Goal: Task Accomplishment & Management: Manage account settings

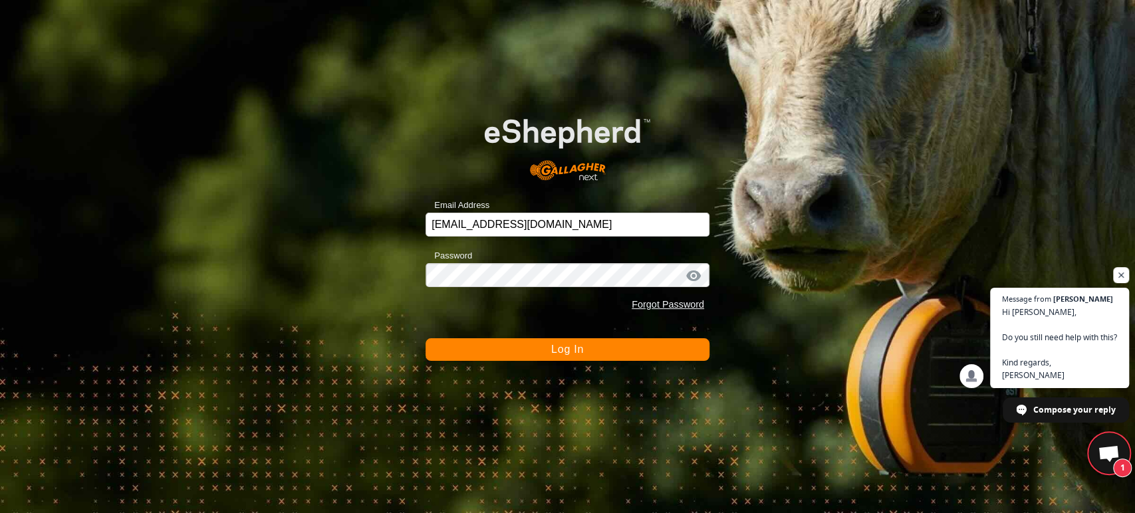
click at [546, 356] on button "Log In" at bounding box center [567, 349] width 284 height 23
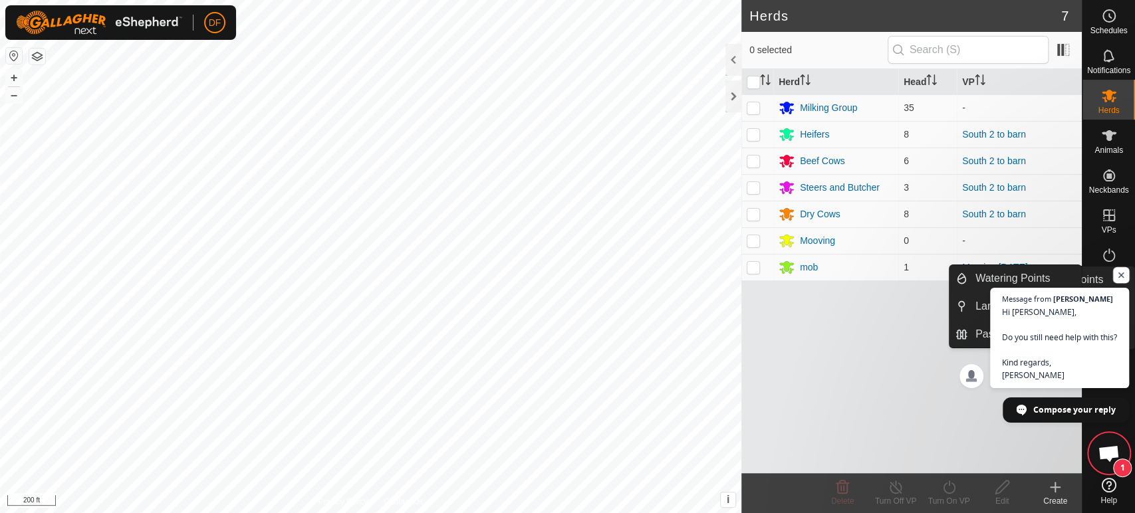
click at [1124, 280] on span "Open chat" at bounding box center [1121, 275] width 17 height 17
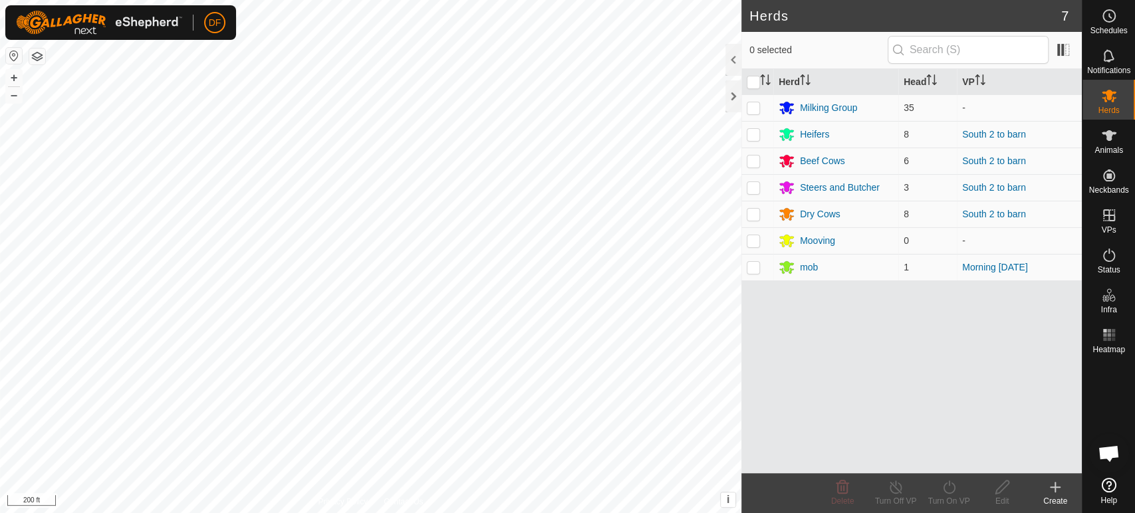
click at [1115, 463] on span "Open chat" at bounding box center [1108, 454] width 22 height 19
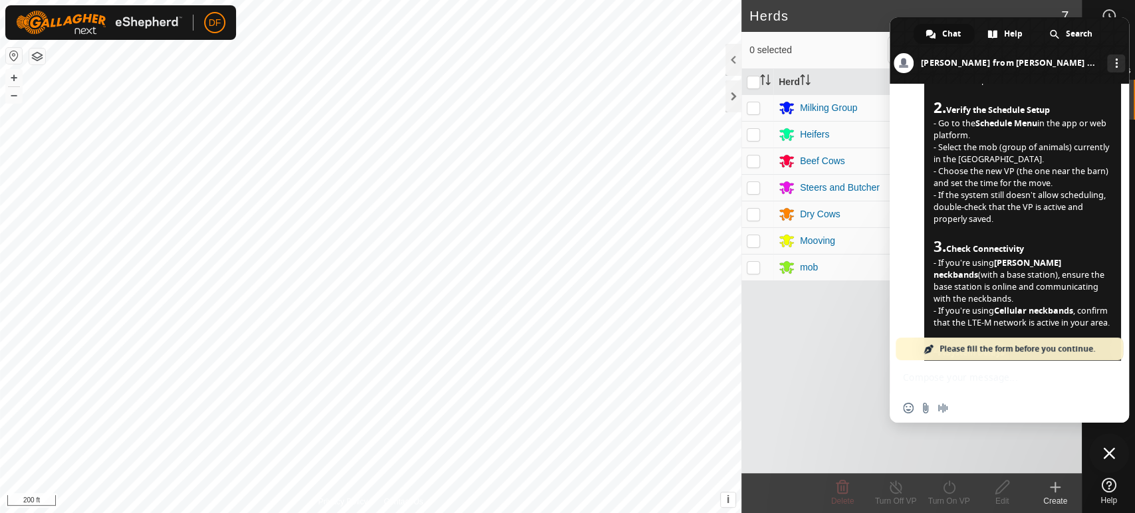
scroll to position [8006, 0]
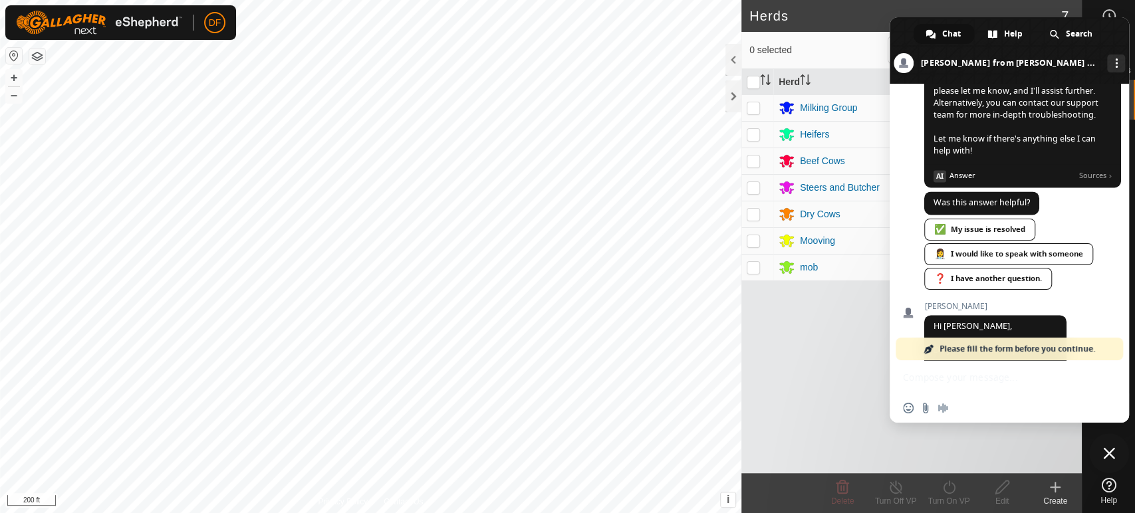
click at [1077, 219] on span "✅ My issue is resolved 👩‍⚕️ I would like to speak with someone ❓ I have another…" at bounding box center [1022, 256] width 197 height 74
click at [983, 219] on div "✅ My issue is resolved" at bounding box center [979, 230] width 111 height 22
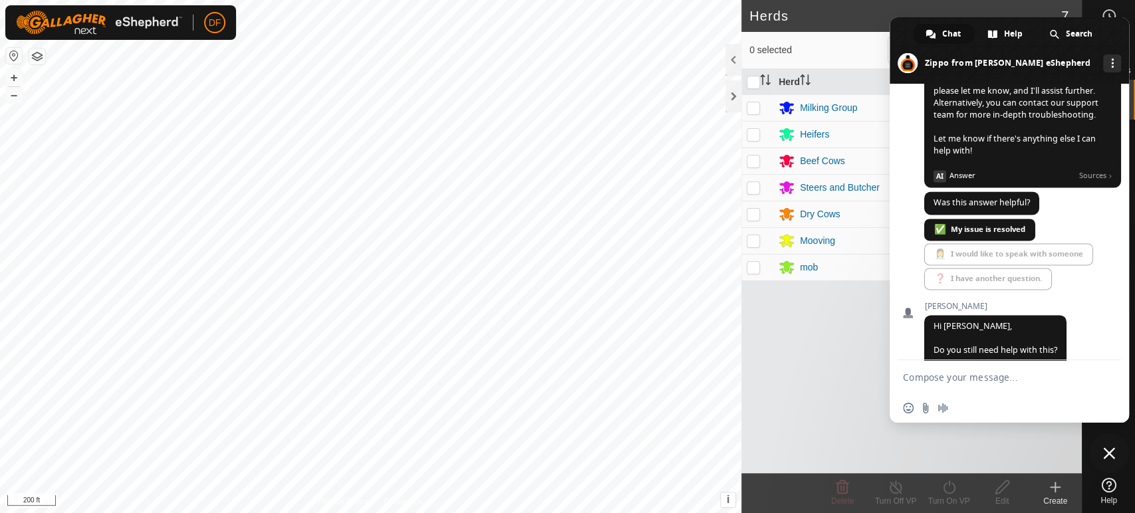
scroll to position [7984, 0]
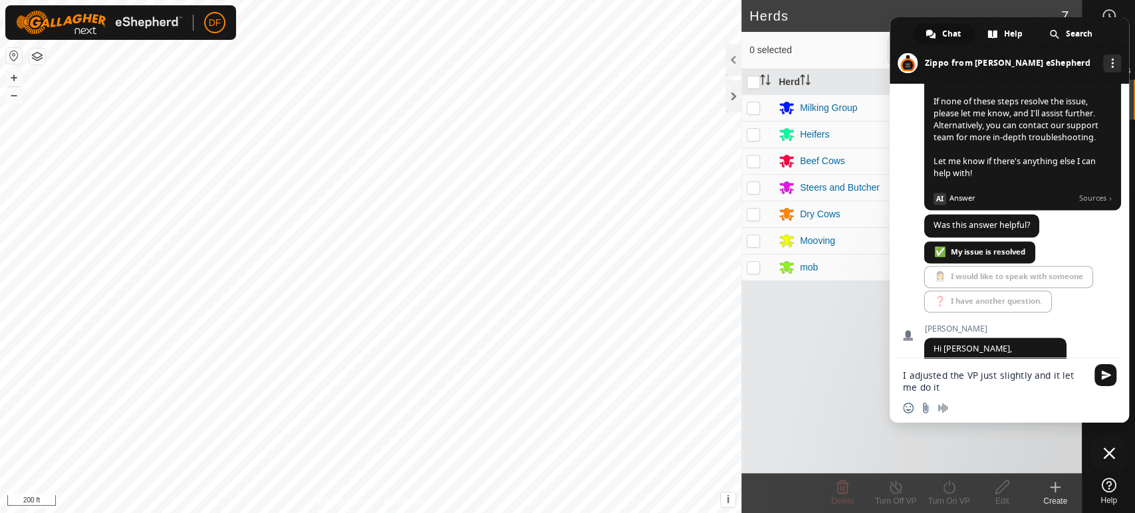
type textarea "I adjusted the VP just slightly and it let me do it."
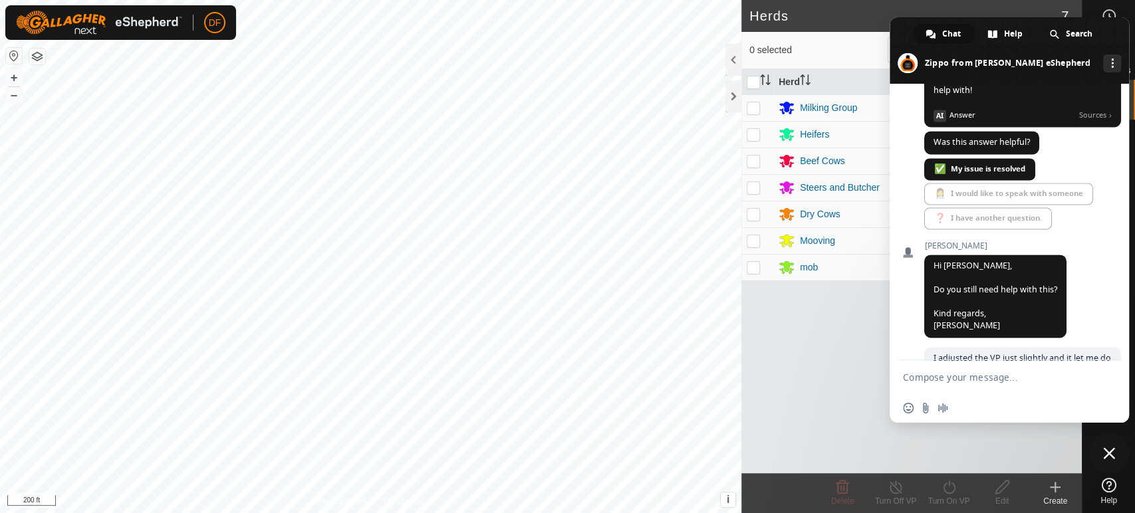
scroll to position [8054, 0]
click at [1113, 454] on span "Close chat" at bounding box center [1109, 453] width 12 height 12
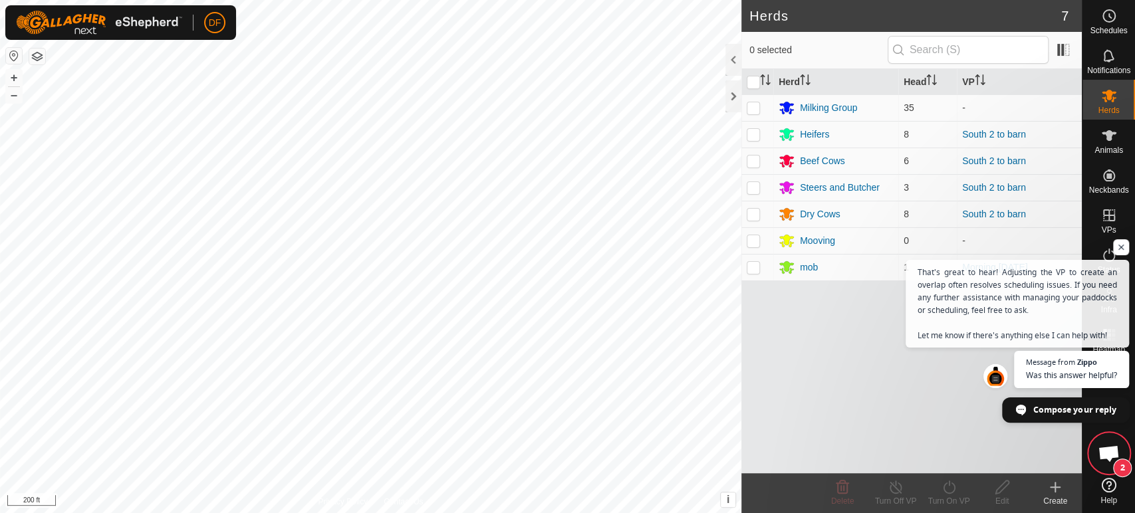
click at [1048, 409] on span "Compose your reply" at bounding box center [1074, 408] width 83 height 23
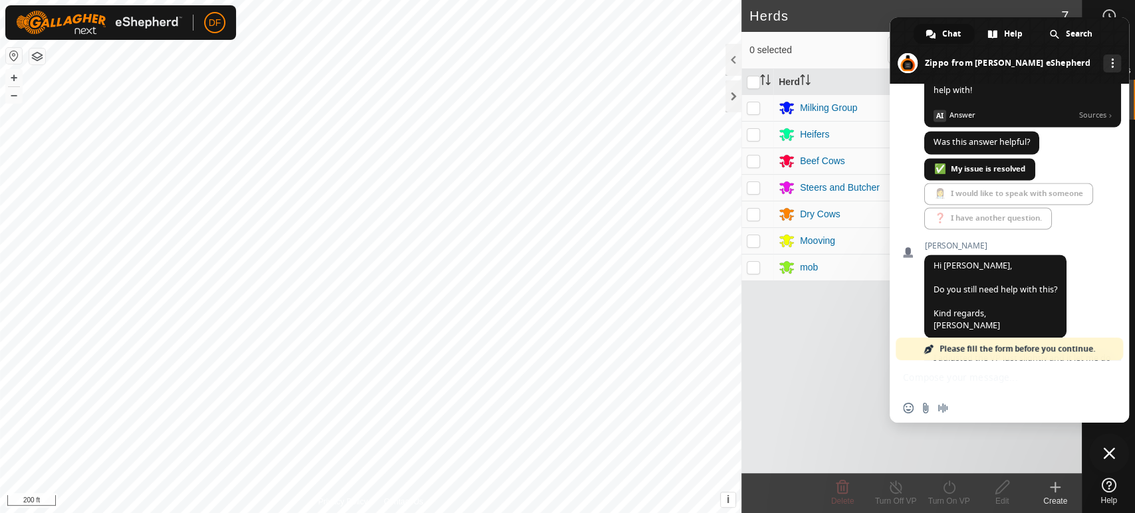
scroll to position [8335, 0]
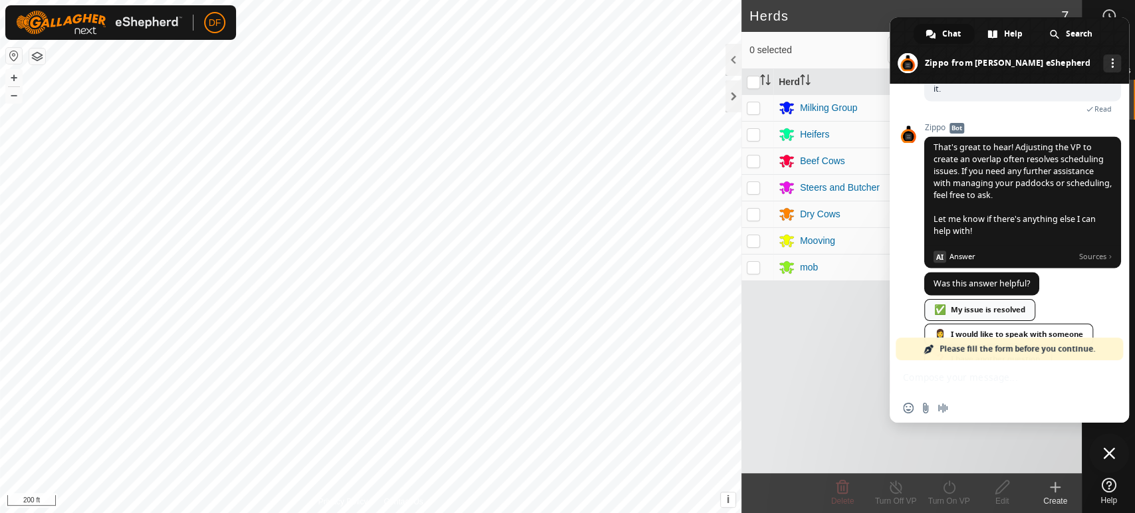
click at [985, 299] on div "✅ My issue is resolved" at bounding box center [979, 310] width 111 height 22
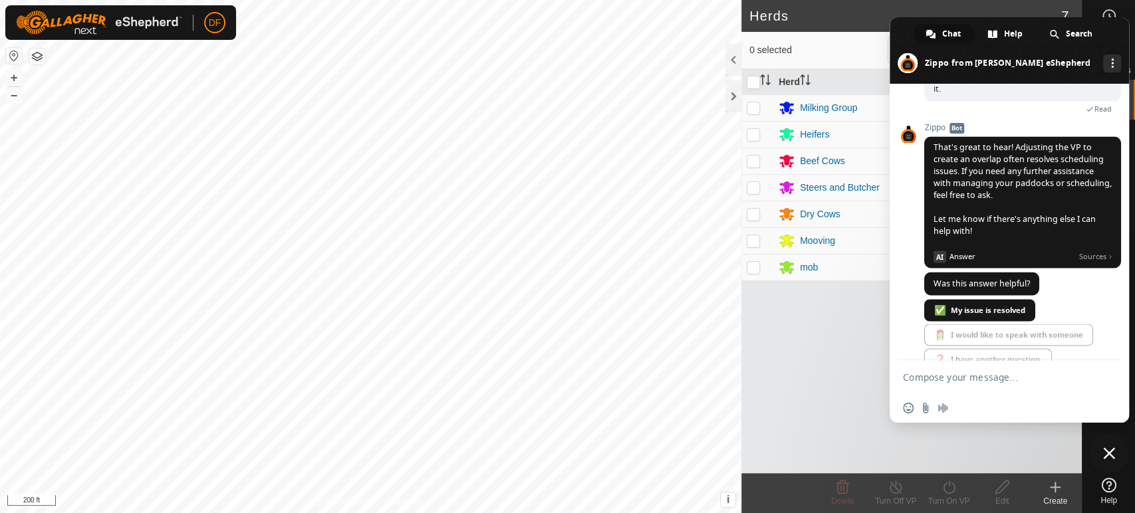
scroll to position [8312, 0]
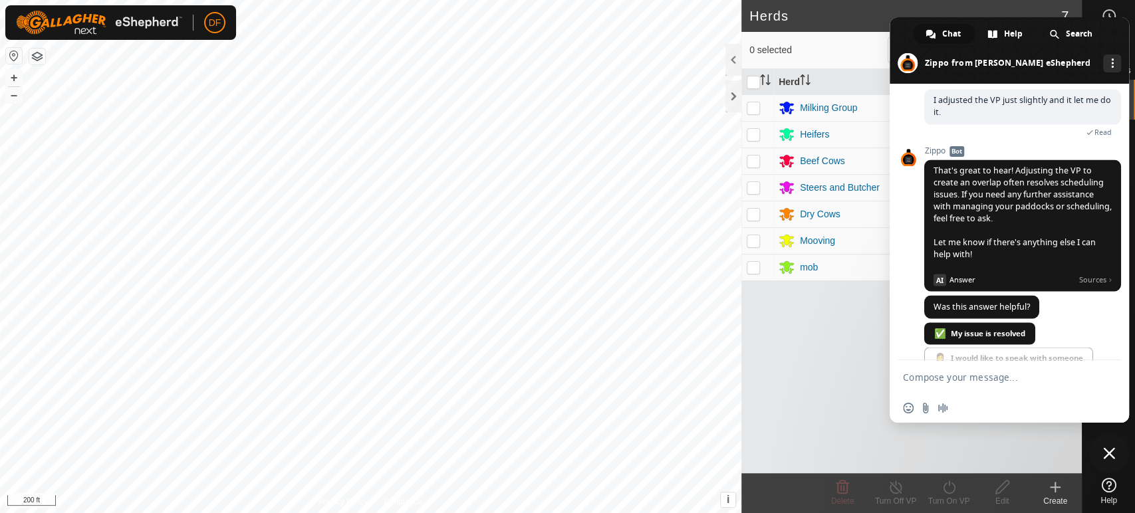
click at [1097, 446] on span "Close chat" at bounding box center [1109, 453] width 40 height 40
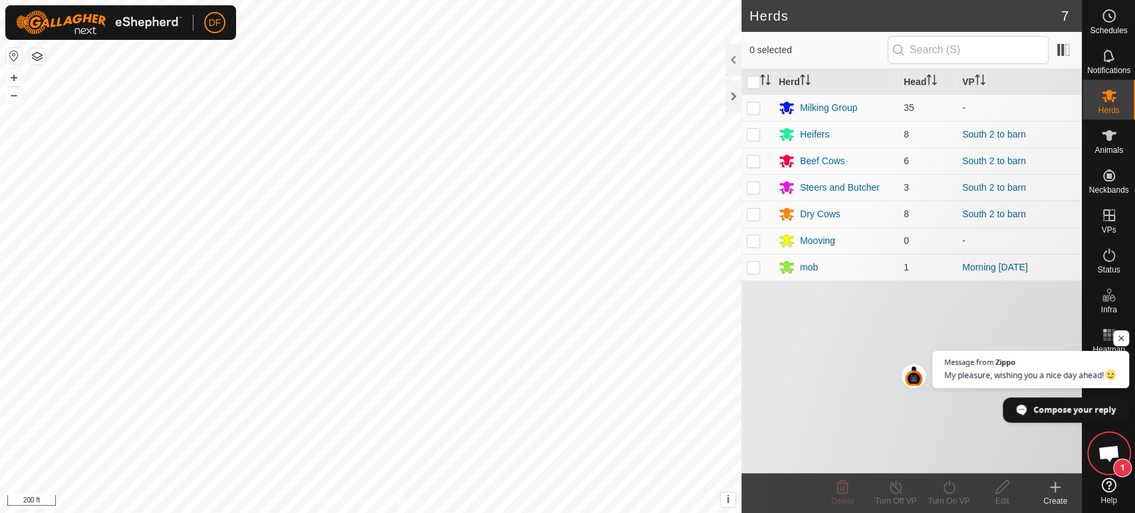
scroll to position [8327, 0]
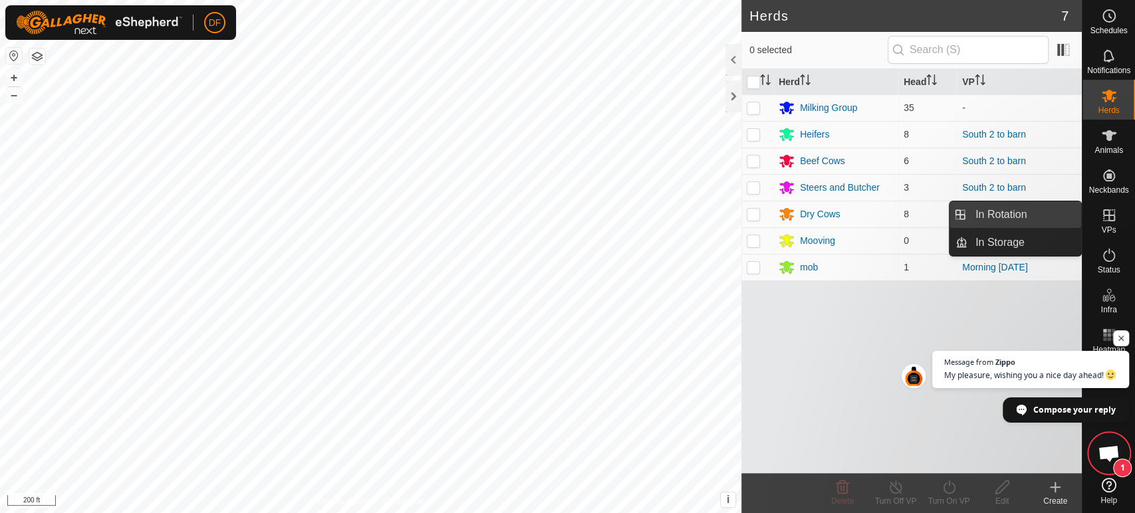
click at [1014, 215] on link "In Rotation" at bounding box center [1024, 214] width 114 height 27
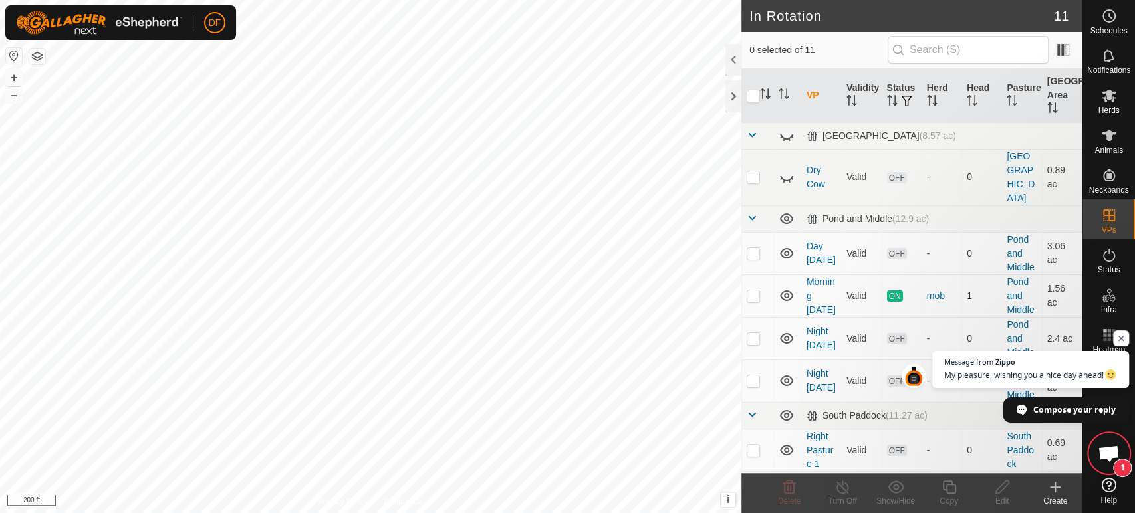
click at [1070, 497] on div "Create" at bounding box center [1054, 501] width 53 height 12
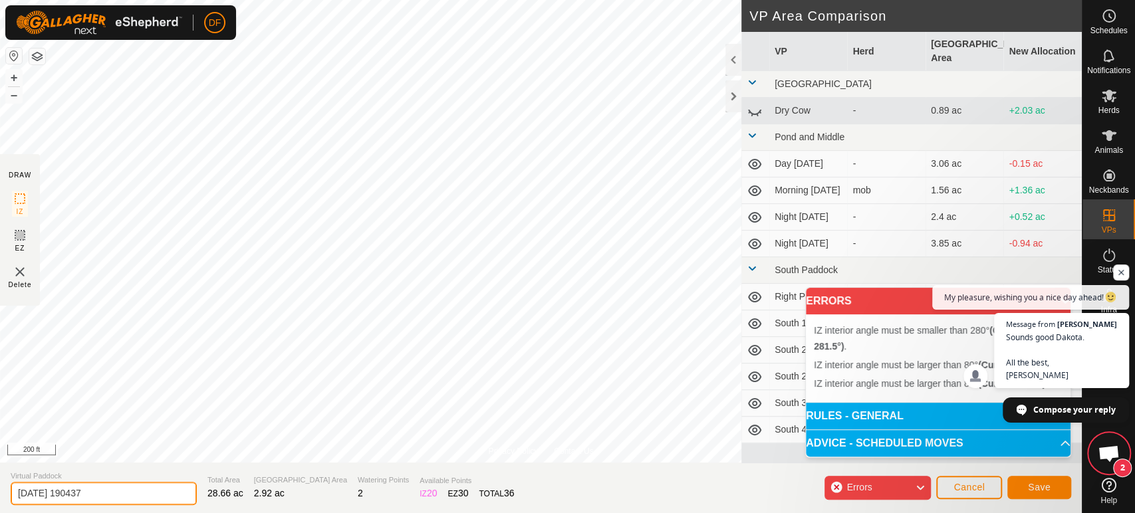
drag, startPoint x: 111, startPoint y: 487, endPoint x: 14, endPoint y: 496, distance: 97.4
click at [14, 496] on input "[DATE] 190437" at bounding box center [104, 493] width 186 height 23
type input "Dump"
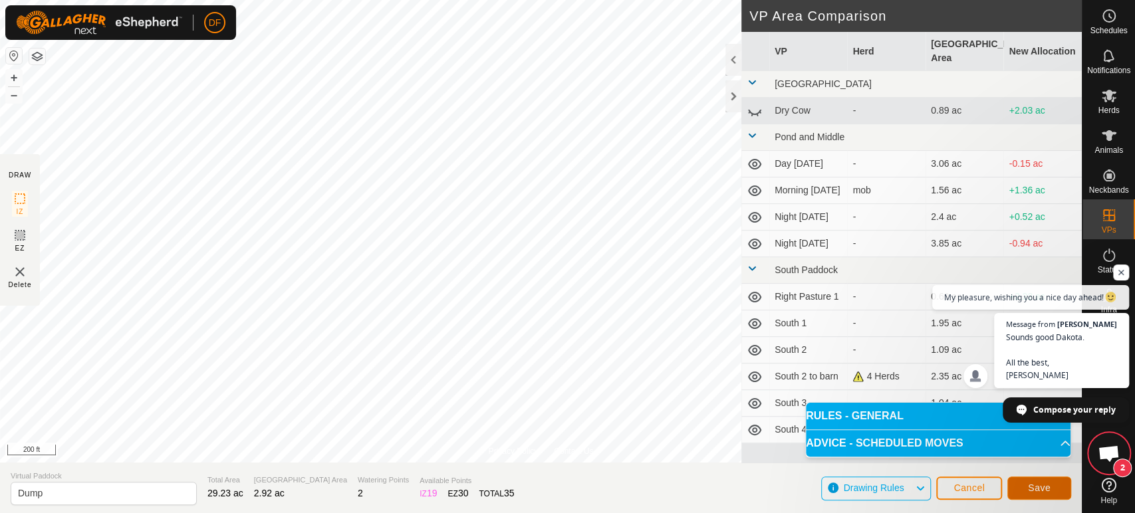
click at [1042, 495] on button "Save" at bounding box center [1039, 488] width 64 height 23
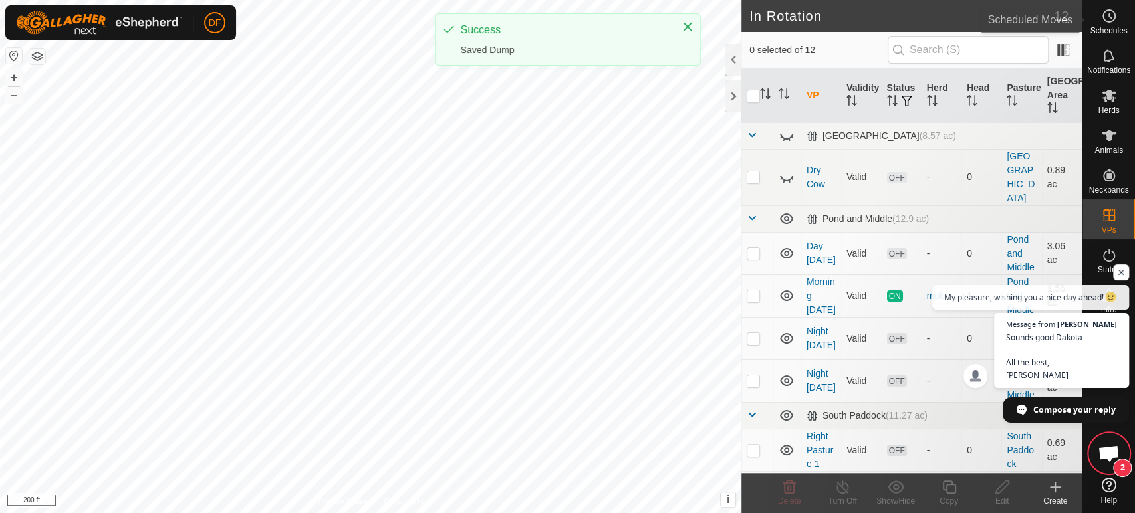
click at [1113, 31] on span "Schedules" at bounding box center [1107, 31] width 37 height 8
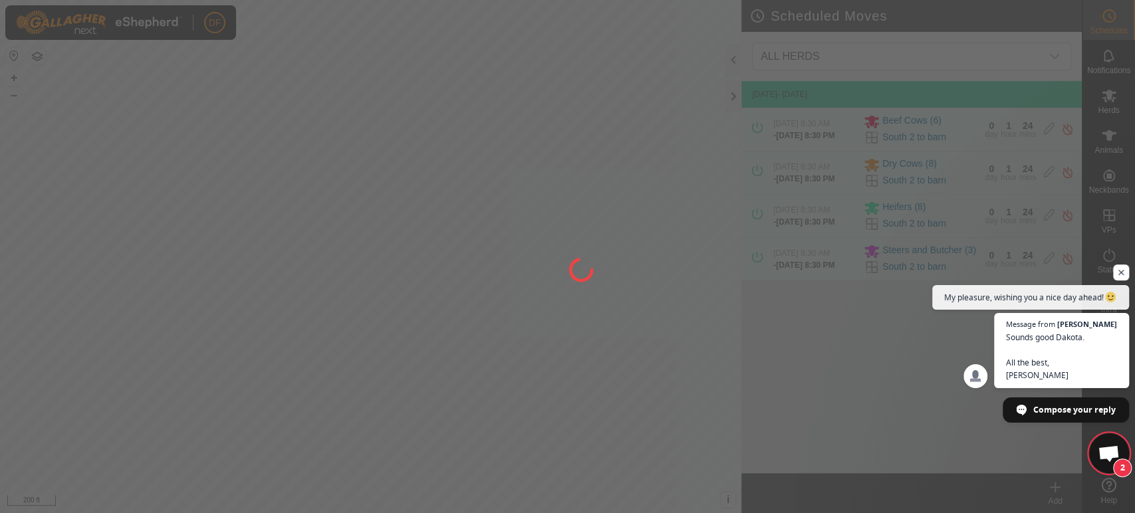
click at [1097, 449] on span "Open chat" at bounding box center [1108, 454] width 22 height 19
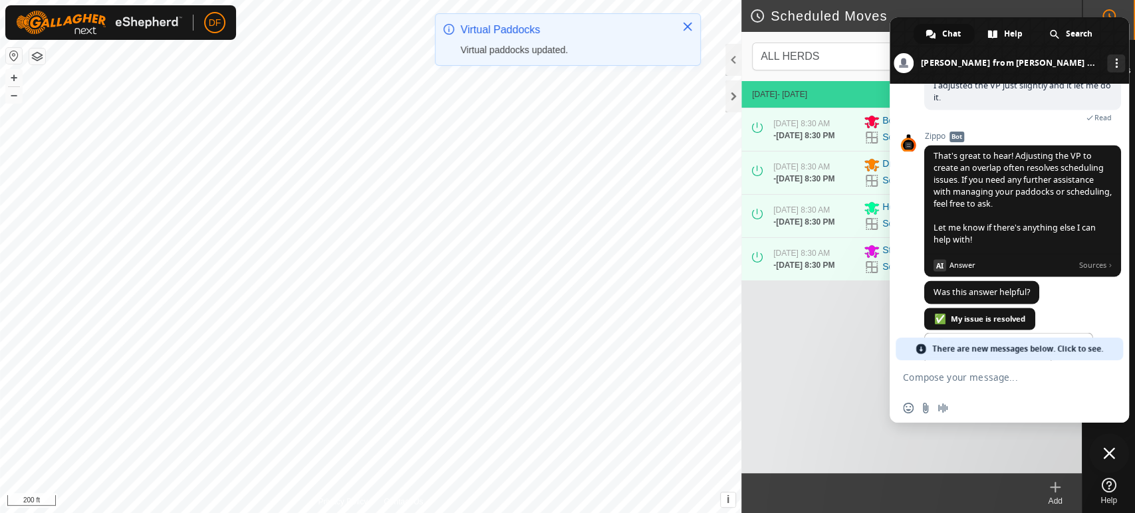
scroll to position [8431, 0]
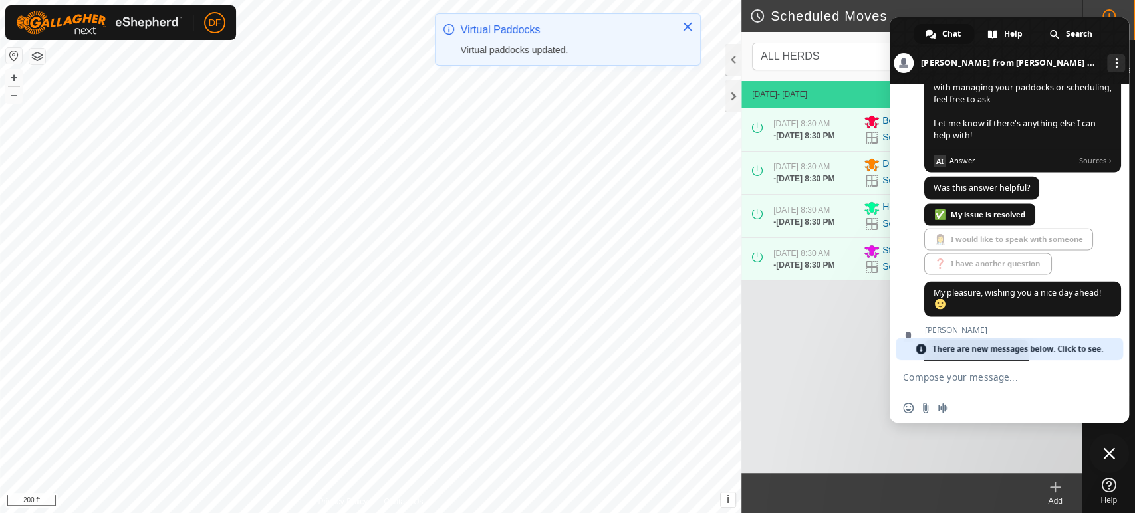
click at [1099, 451] on span "Close chat" at bounding box center [1109, 453] width 40 height 40
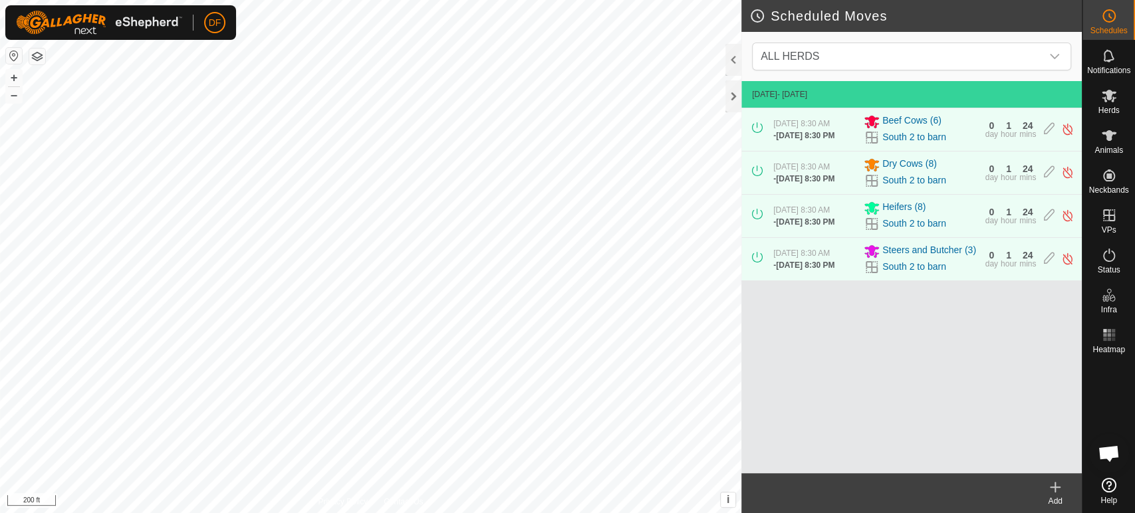
click at [1048, 479] on icon at bounding box center [1055, 487] width 16 height 16
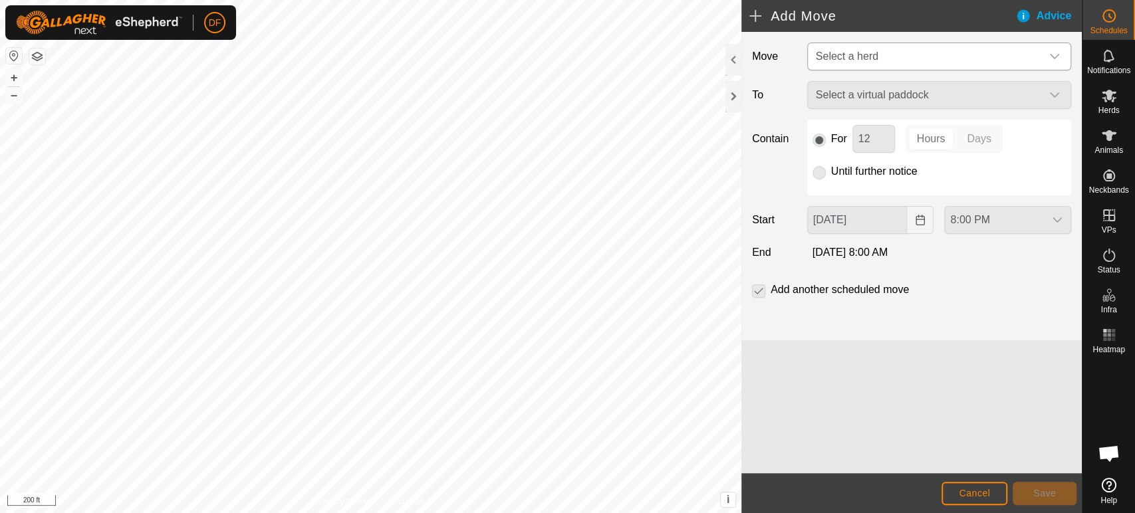
click at [847, 58] on span "Select a herd" at bounding box center [847, 56] width 62 height 11
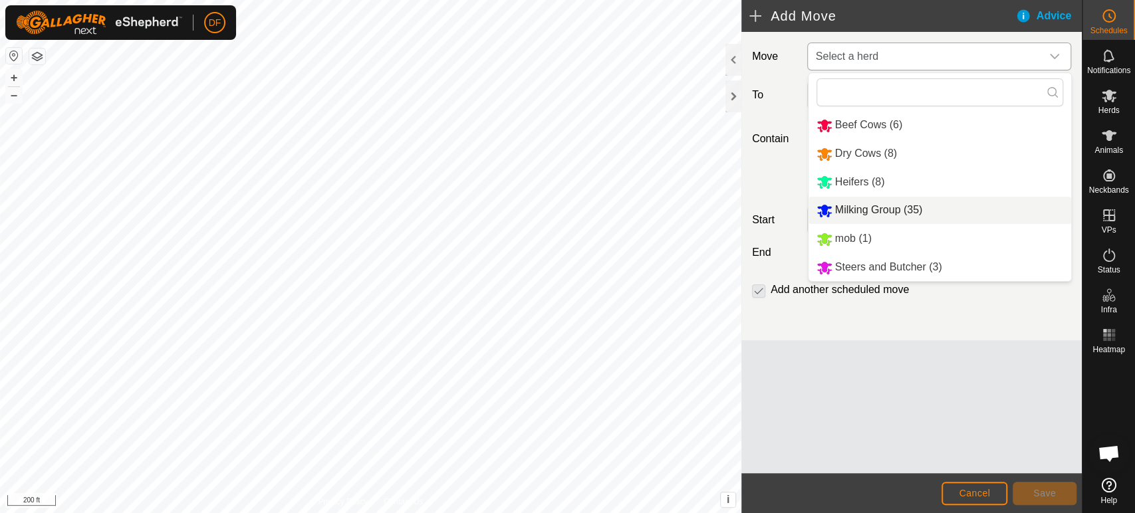
click at [850, 207] on li "Milking Group (35)" at bounding box center [939, 210] width 263 height 27
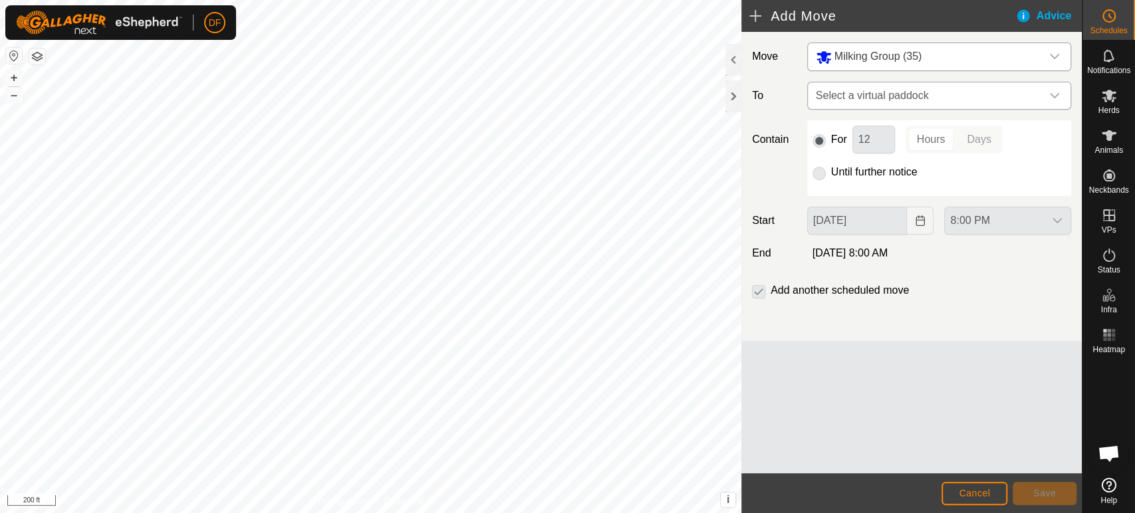
click at [864, 93] on span "Select a virtual paddock" at bounding box center [925, 95] width 231 height 27
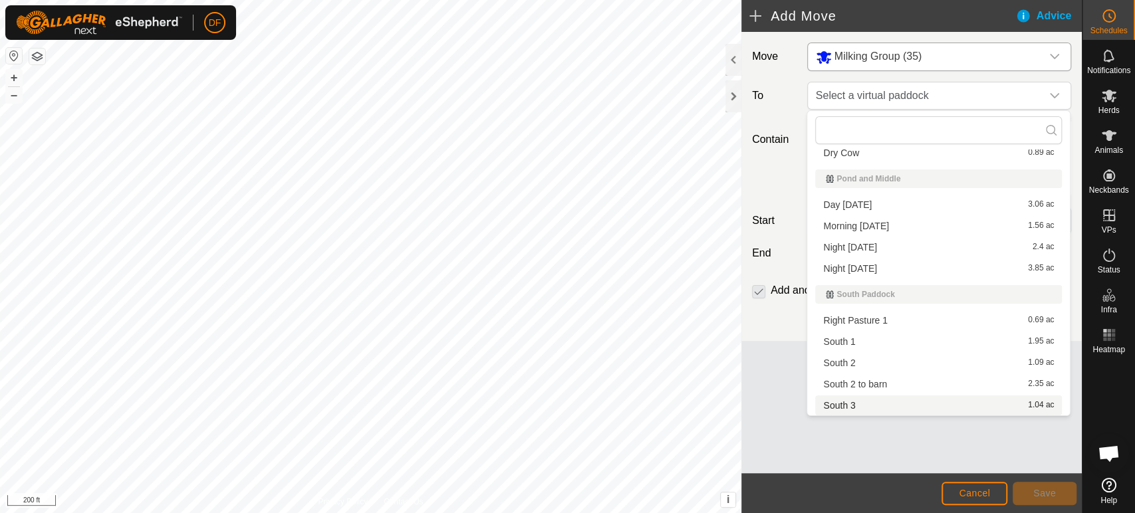
scroll to position [110, 0]
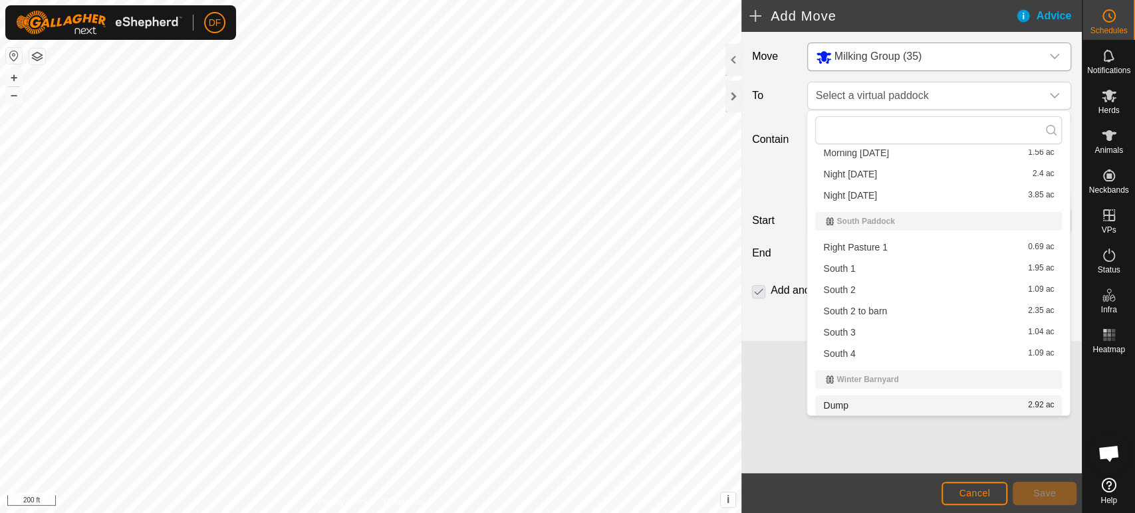
click at [902, 408] on li "Dump 2.92 ac" at bounding box center [938, 405] width 247 height 20
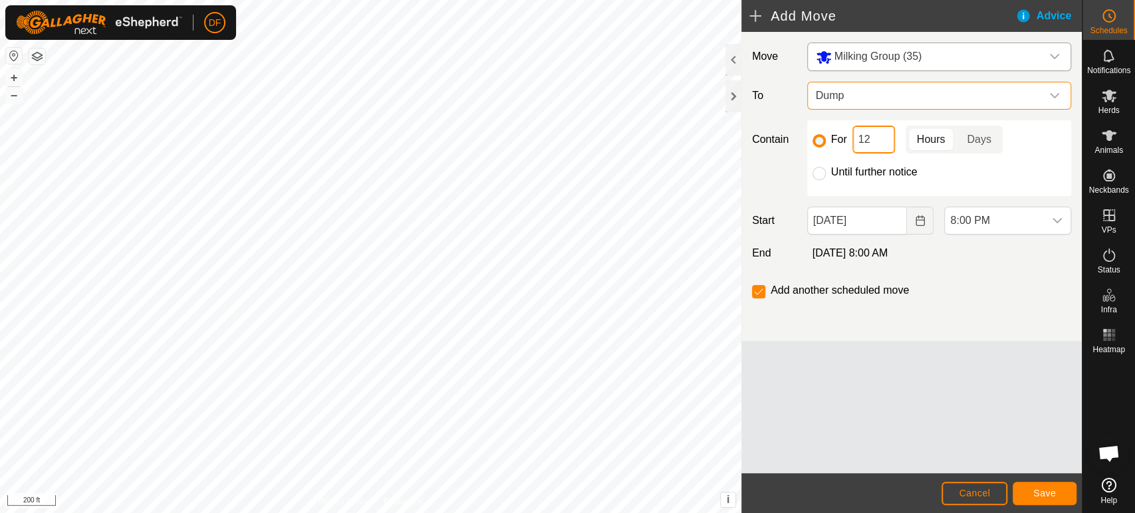
click at [869, 135] on input "12" at bounding box center [873, 140] width 43 height 28
type input "1"
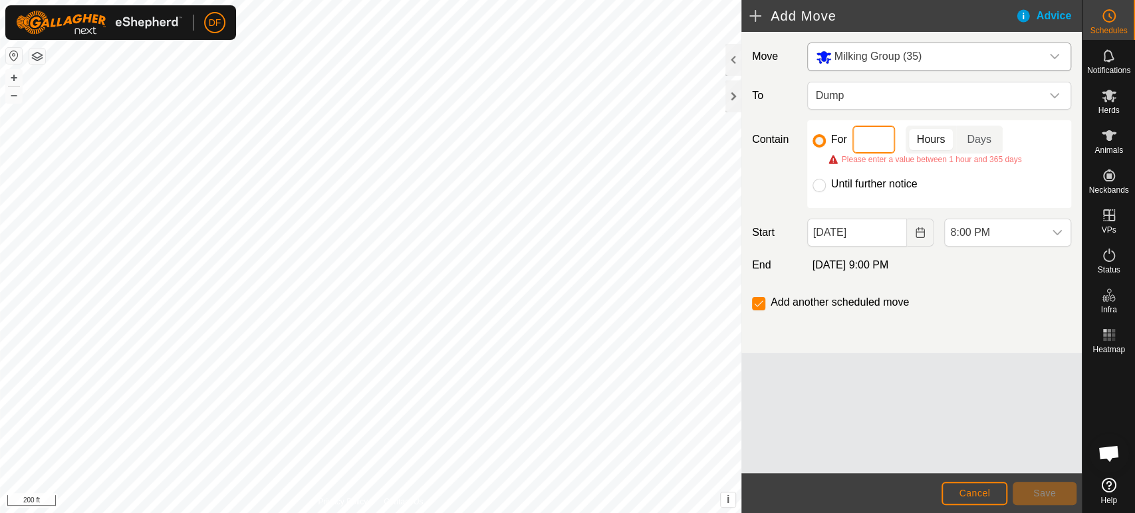
type input "9"
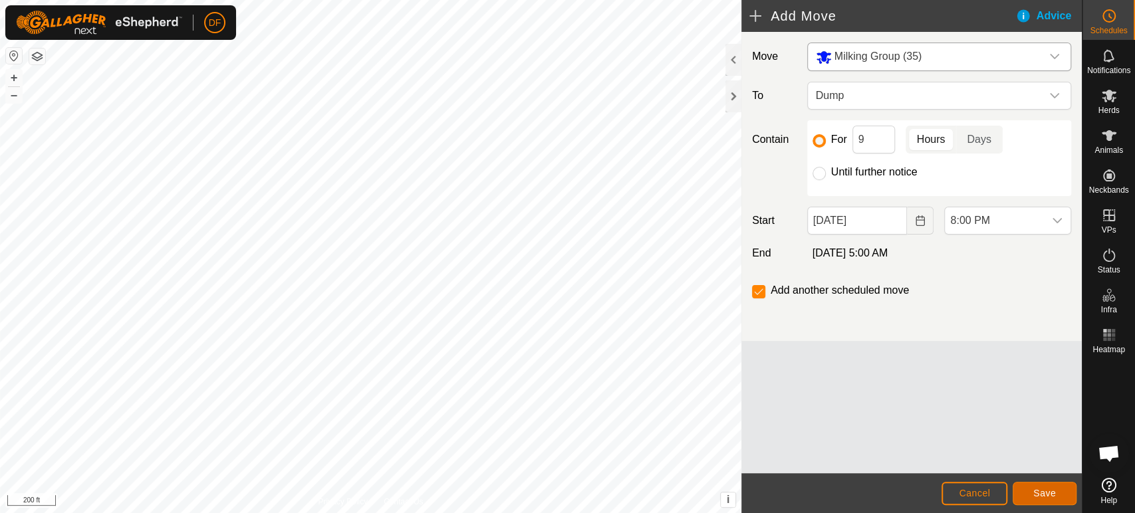
click at [1040, 490] on span "Save" at bounding box center [1044, 493] width 23 height 11
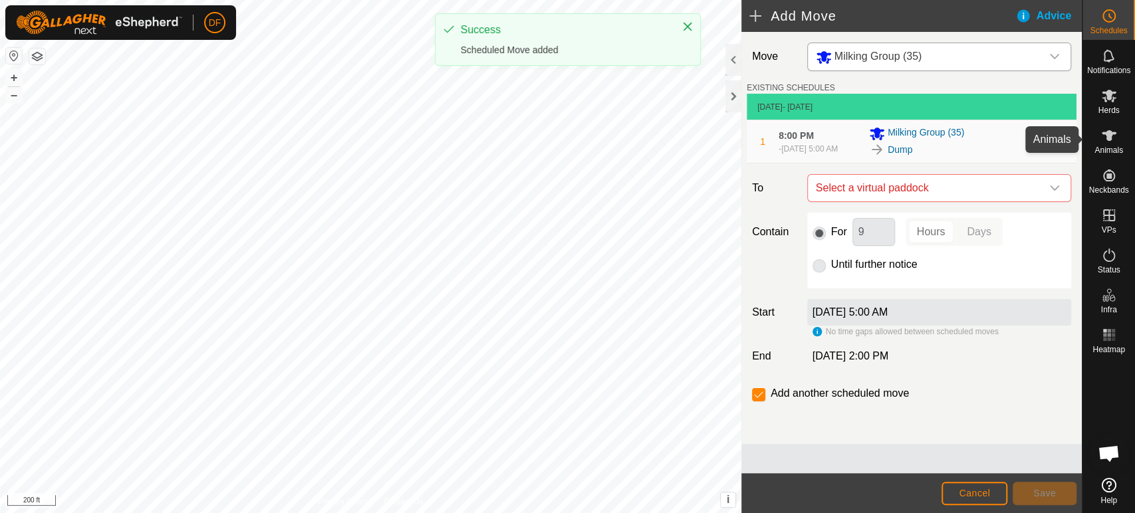
click at [1099, 144] on es-animals-svg-icon at bounding box center [1109, 135] width 24 height 21
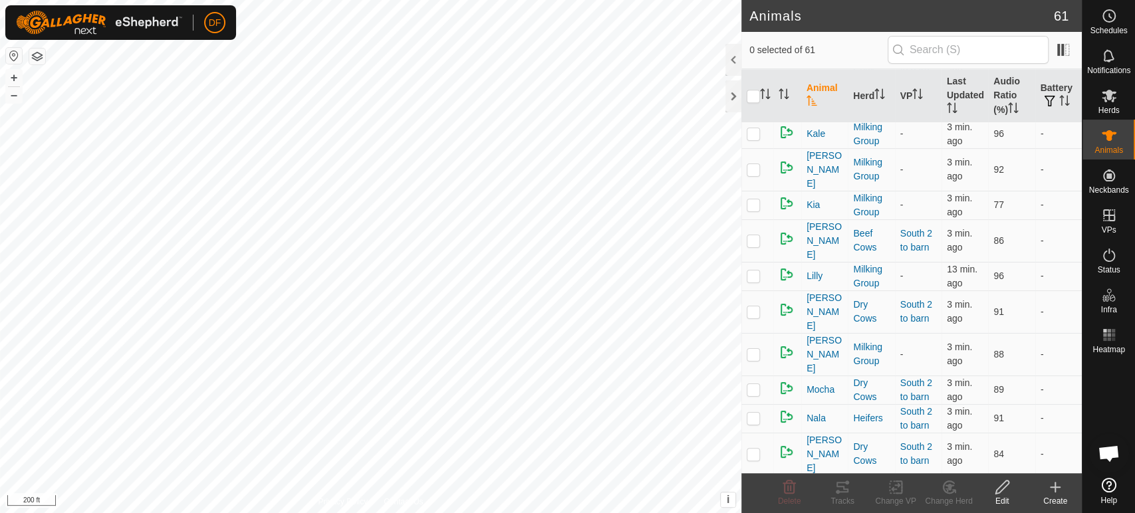
scroll to position [1166, 0]
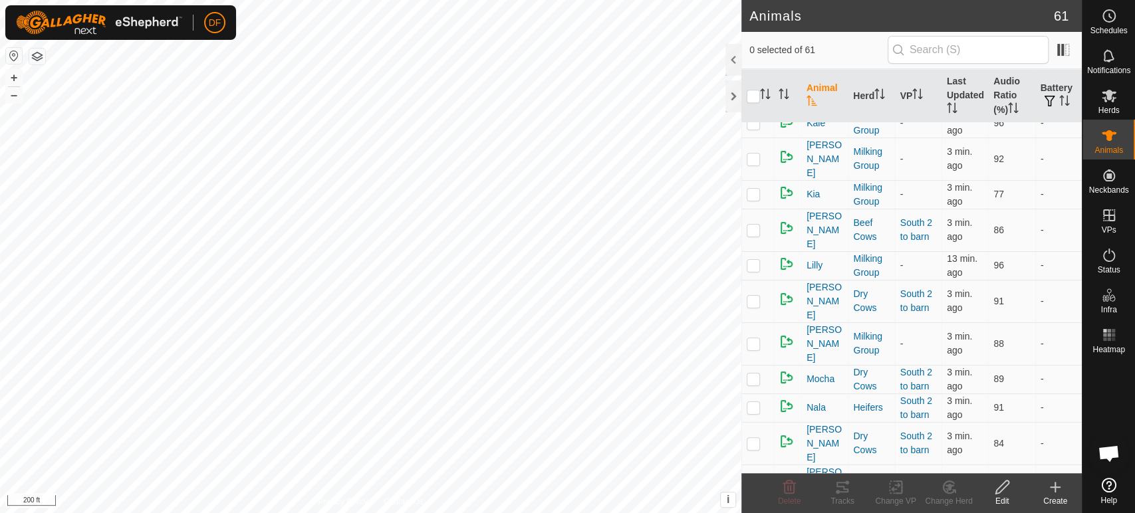
click at [944, 493] on icon at bounding box center [948, 487] width 17 height 16
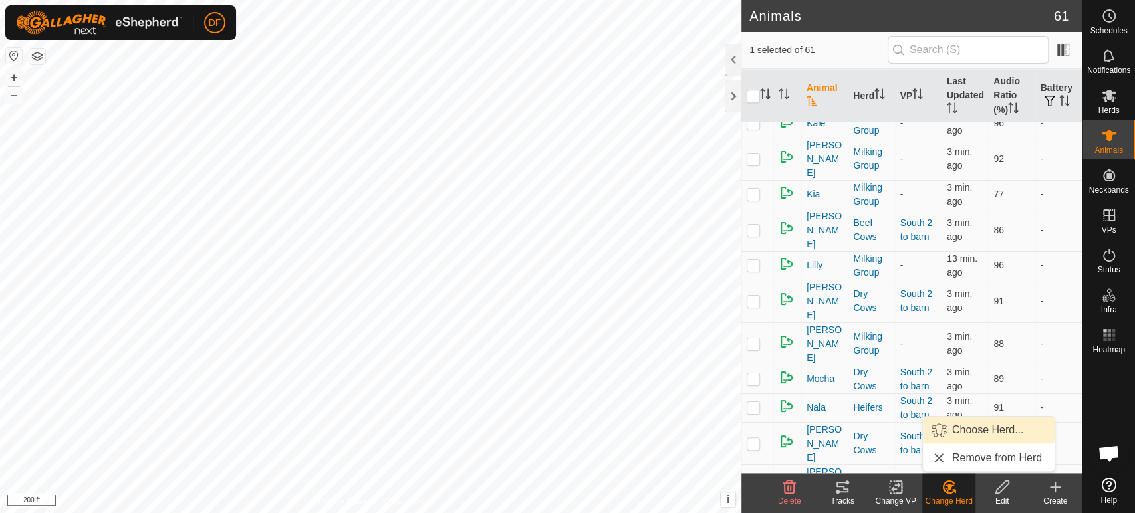
click at [978, 435] on link "Choose Herd..." at bounding box center [989, 430] width 132 height 27
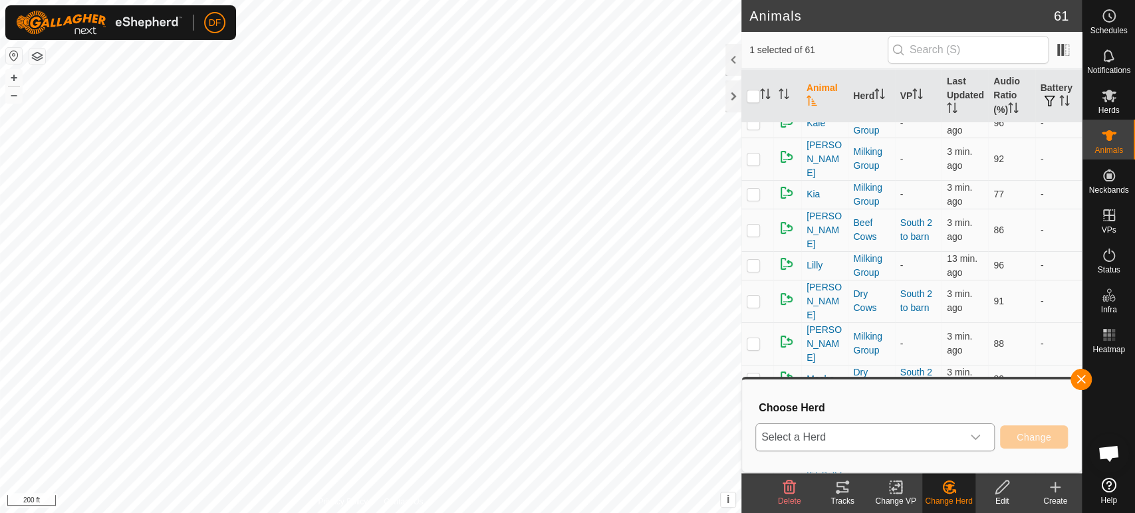
click at [853, 436] on span "Select a Herd" at bounding box center [859, 437] width 206 height 27
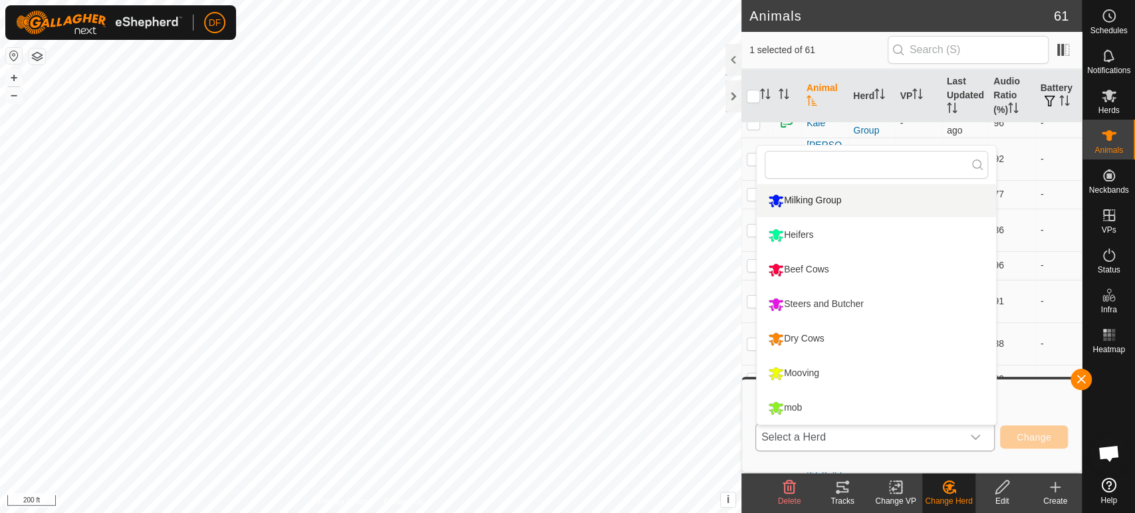
click at [842, 202] on li "Milking Group" at bounding box center [875, 200] width 239 height 33
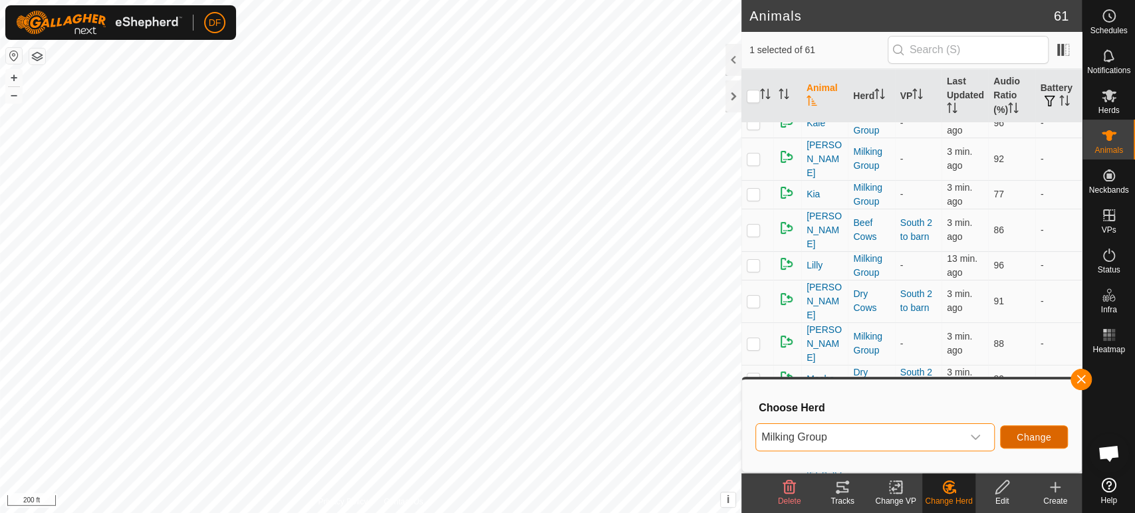
click at [1022, 439] on span "Change" at bounding box center [1033, 437] width 35 height 11
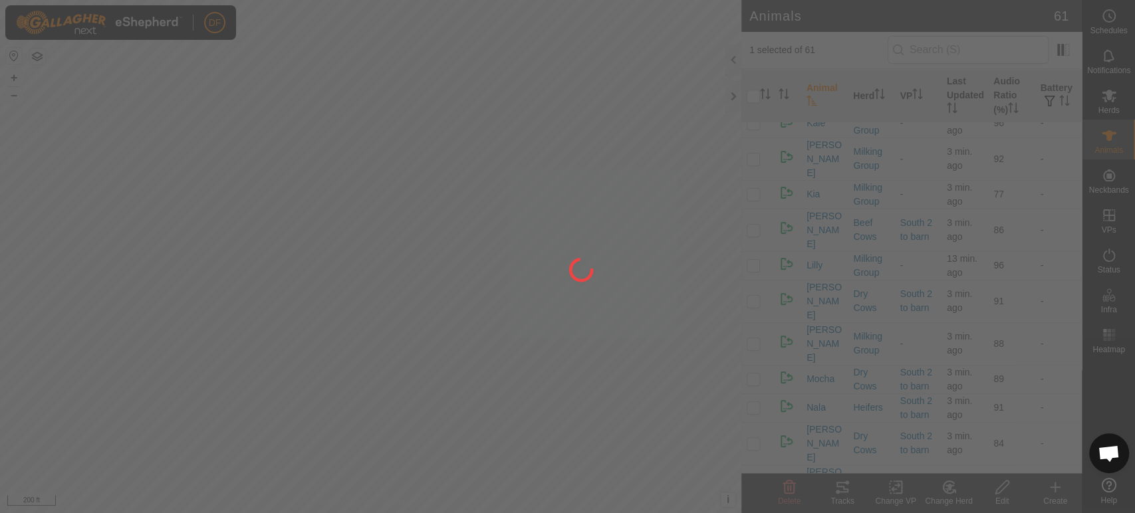
checkbox input "false"
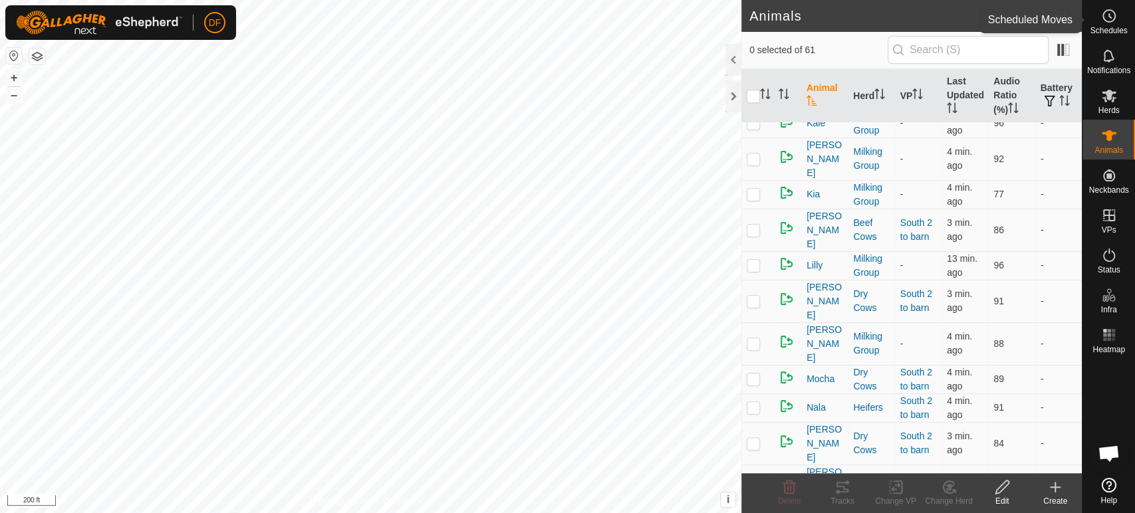
click at [1109, 27] on span "Schedules" at bounding box center [1107, 31] width 37 height 8
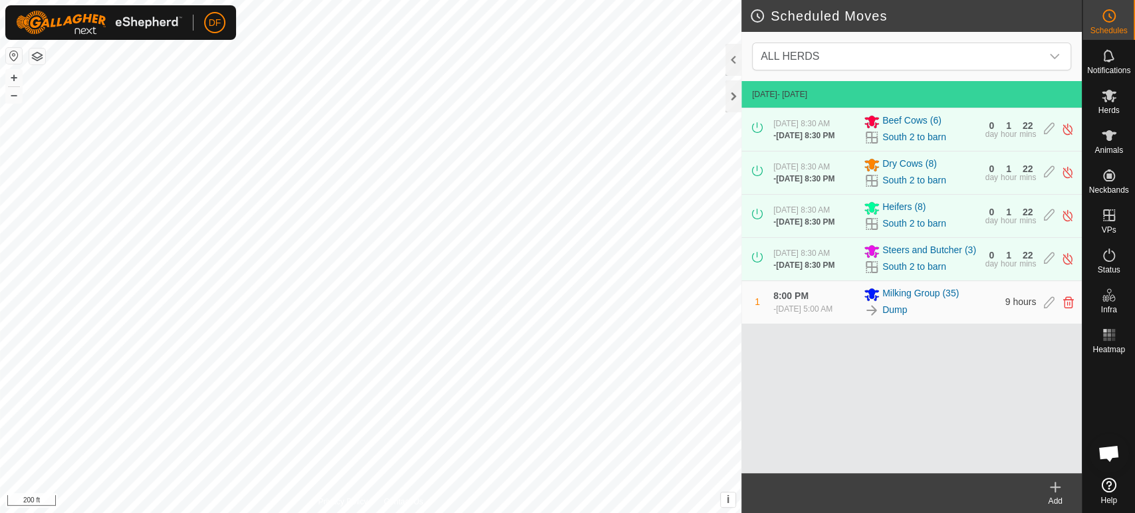
click at [1053, 496] on div "Add" at bounding box center [1054, 501] width 53 height 12
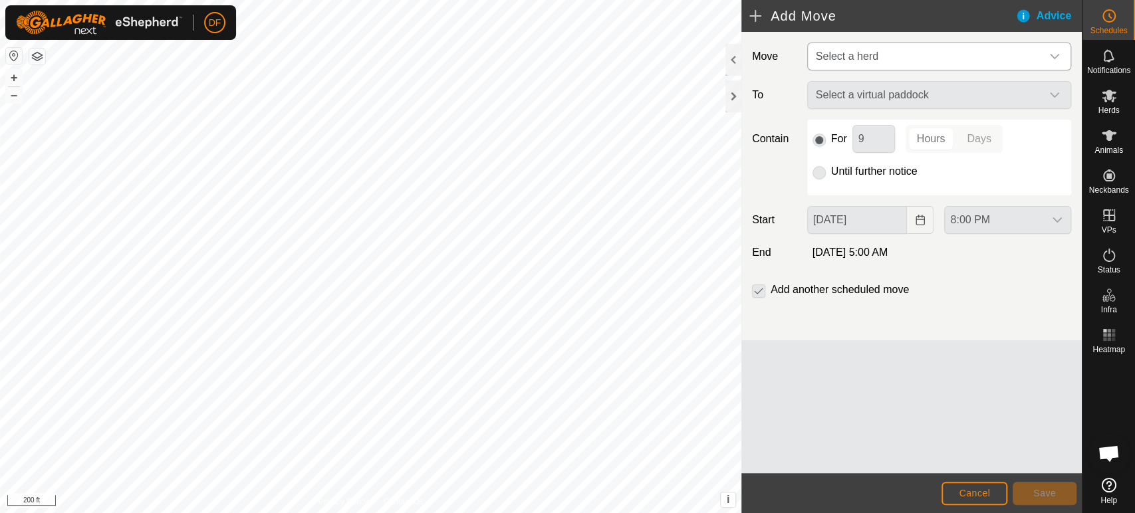
click at [835, 51] on span "Select a herd" at bounding box center [847, 56] width 62 height 11
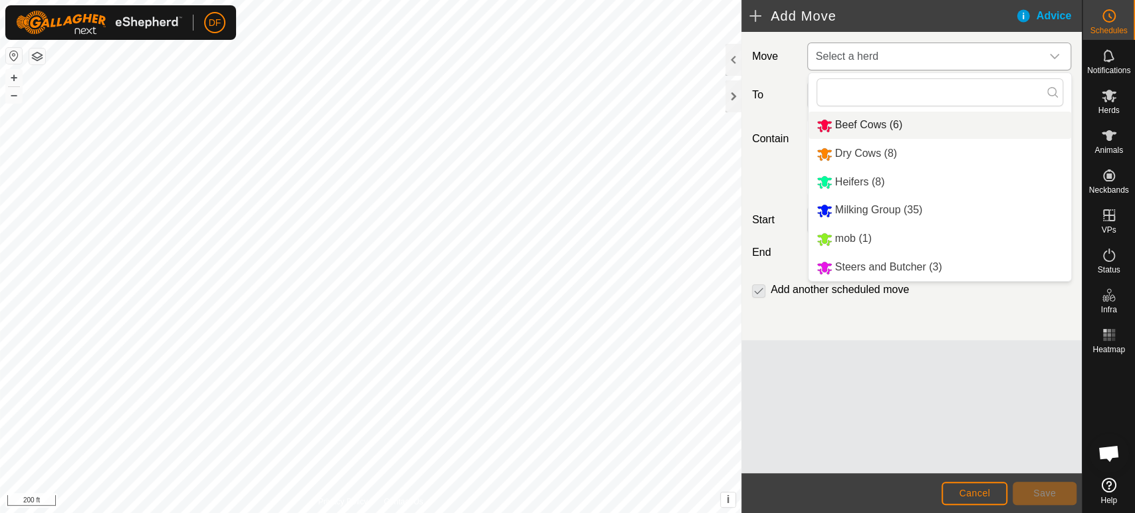
click at [853, 130] on li "Beef Cows (6)" at bounding box center [939, 125] width 263 height 27
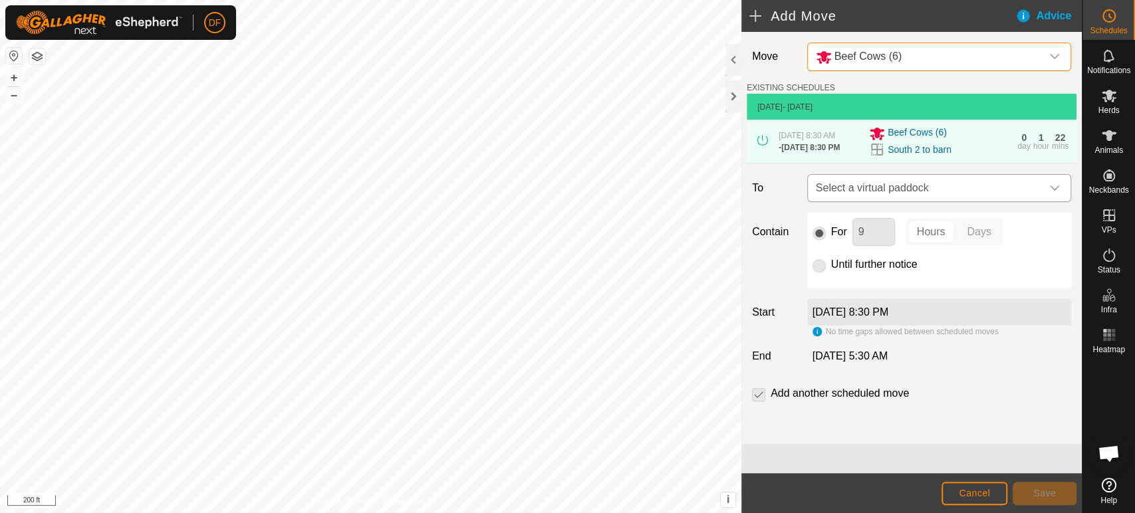
click at [879, 197] on span "Select a virtual paddock" at bounding box center [925, 188] width 231 height 27
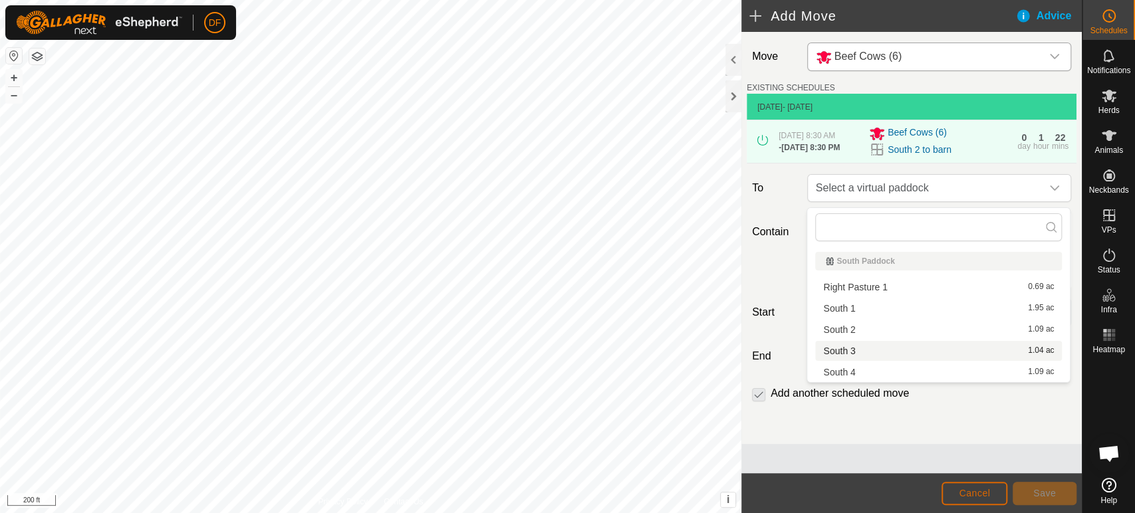
click at [981, 492] on span "Cancel" at bounding box center [973, 493] width 31 height 11
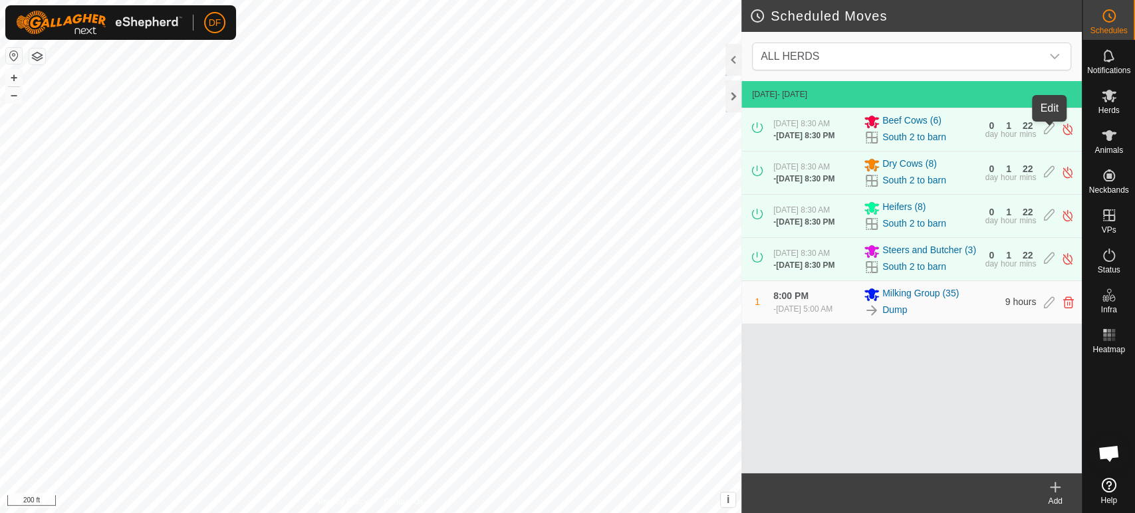
click at [1049, 132] on icon at bounding box center [1049, 129] width 11 height 14
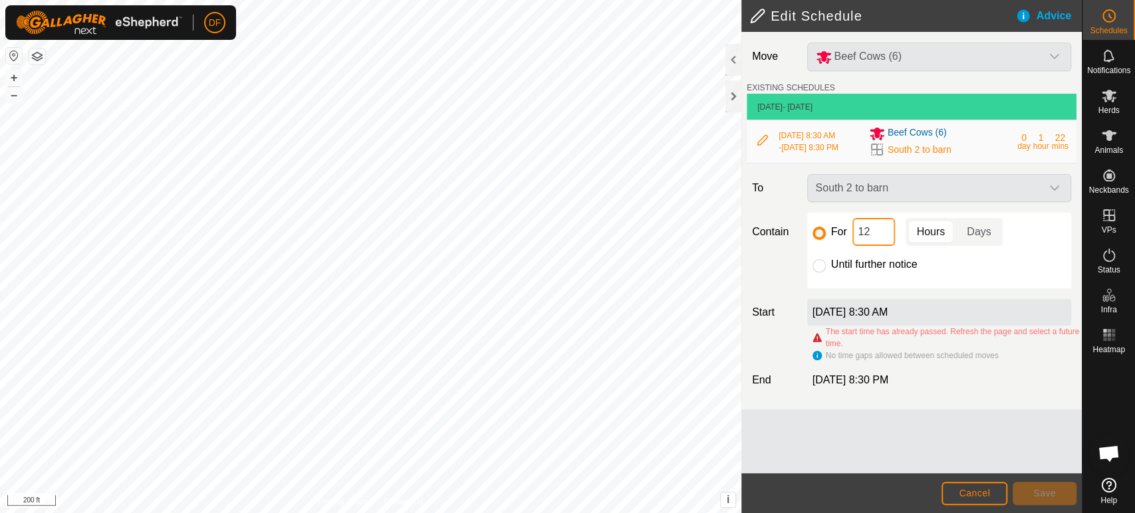
click at [877, 235] on input "12" at bounding box center [873, 232] width 43 height 28
type input "1"
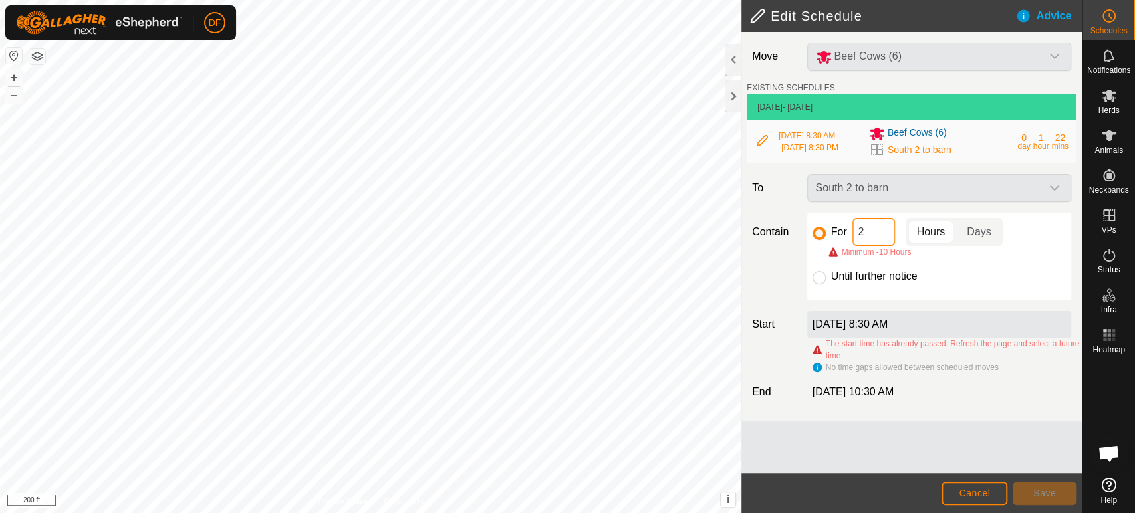
type input "24"
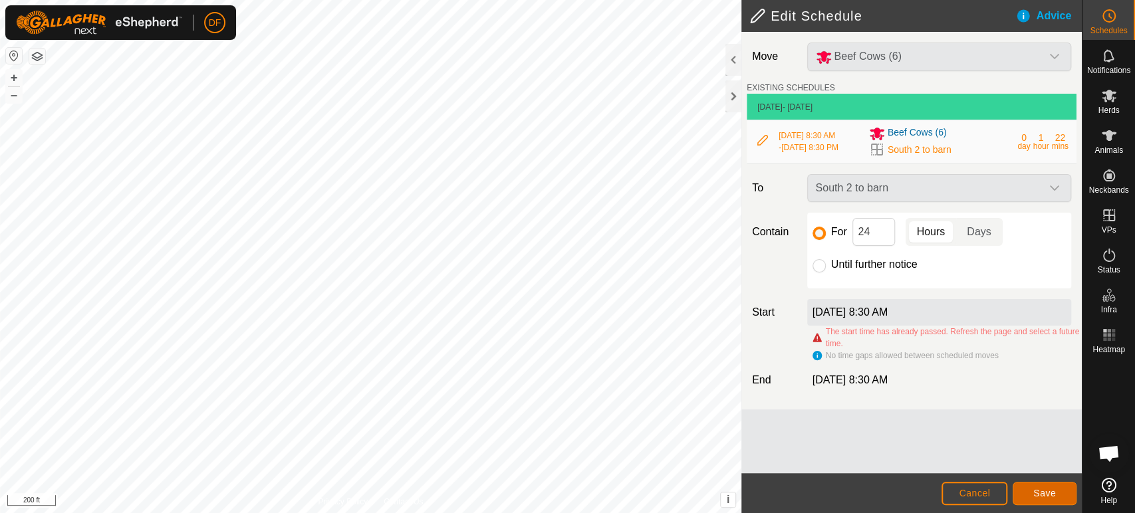
click at [1049, 493] on span "Save" at bounding box center [1044, 493] width 23 height 11
click at [818, 268] on input "Until further notice" at bounding box center [818, 265] width 13 height 13
radio input "true"
click at [1043, 497] on span "Save" at bounding box center [1044, 493] width 23 height 11
click at [851, 316] on label "[DATE] 8:30 AM" at bounding box center [850, 311] width 76 height 11
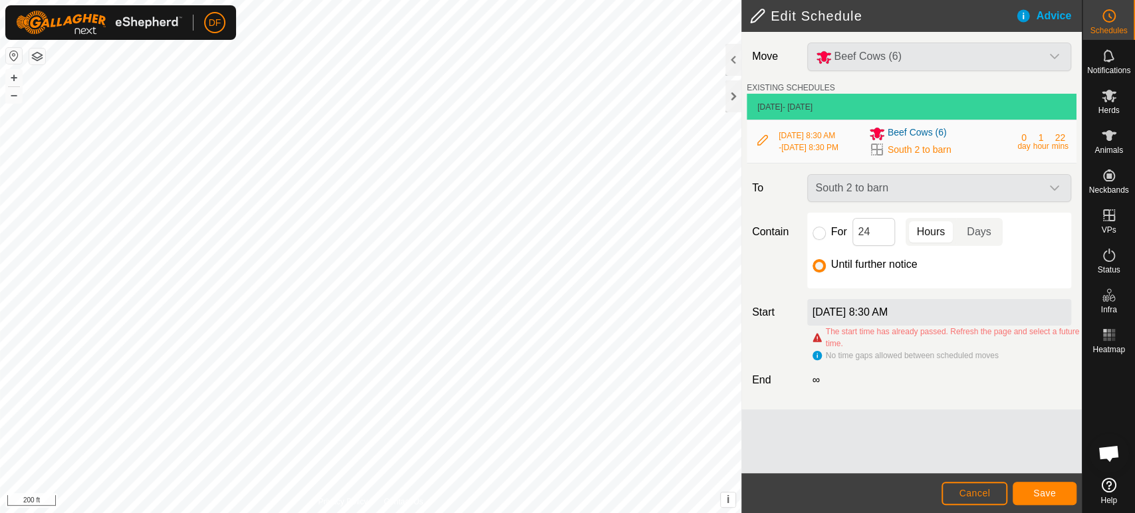
click at [762, 146] on icon at bounding box center [762, 140] width 11 height 11
click at [869, 199] on div "South 2 to barn" at bounding box center [939, 188] width 275 height 28
click at [852, 193] on div "South 2 to barn" at bounding box center [939, 188] width 275 height 28
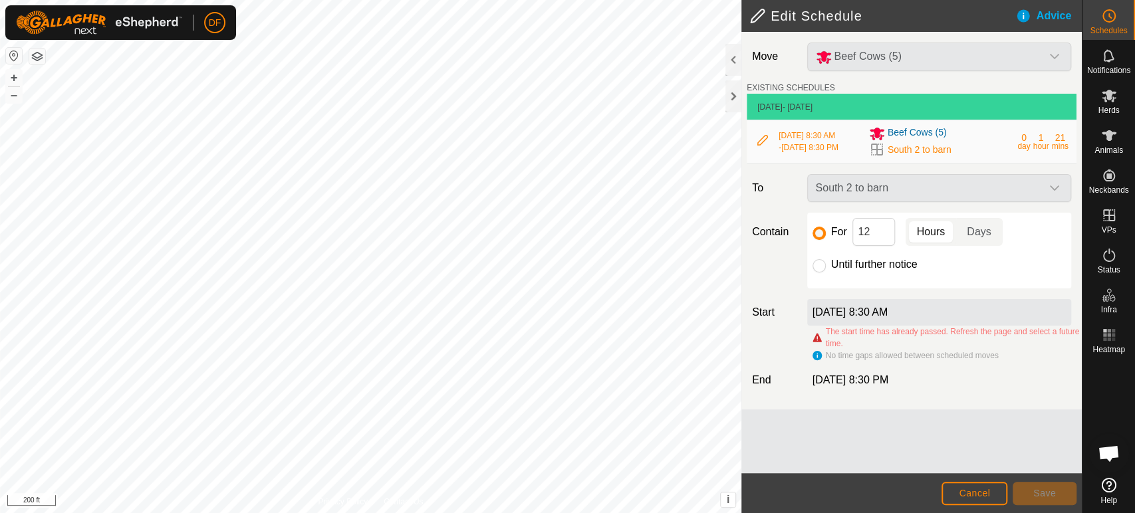
click at [878, 64] on div "Beef Cows (5)" at bounding box center [939, 57] width 275 height 29
click at [1114, 29] on span "Schedules" at bounding box center [1107, 31] width 37 height 8
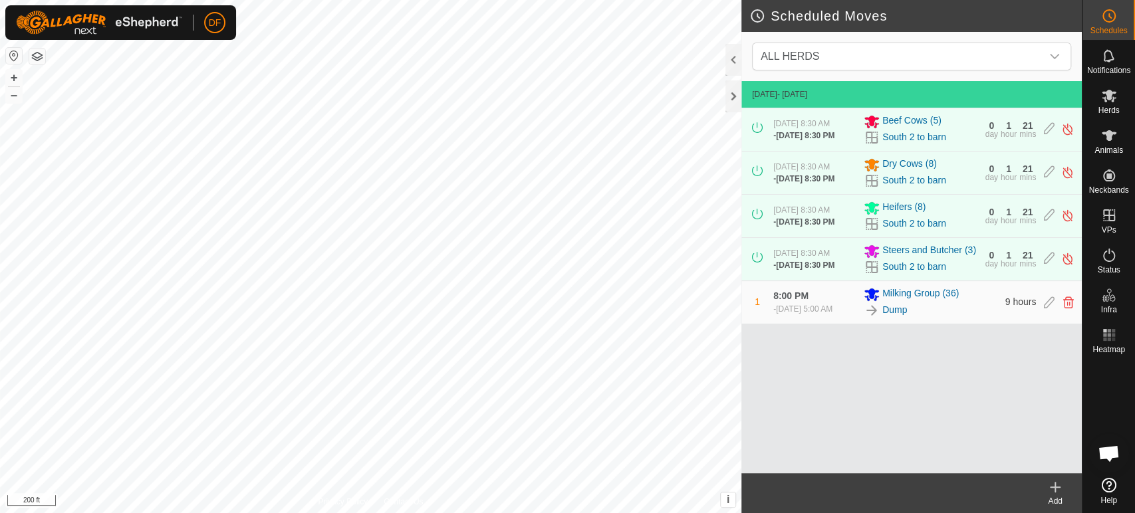
click at [1061, 500] on div "Add" at bounding box center [1054, 501] width 53 height 12
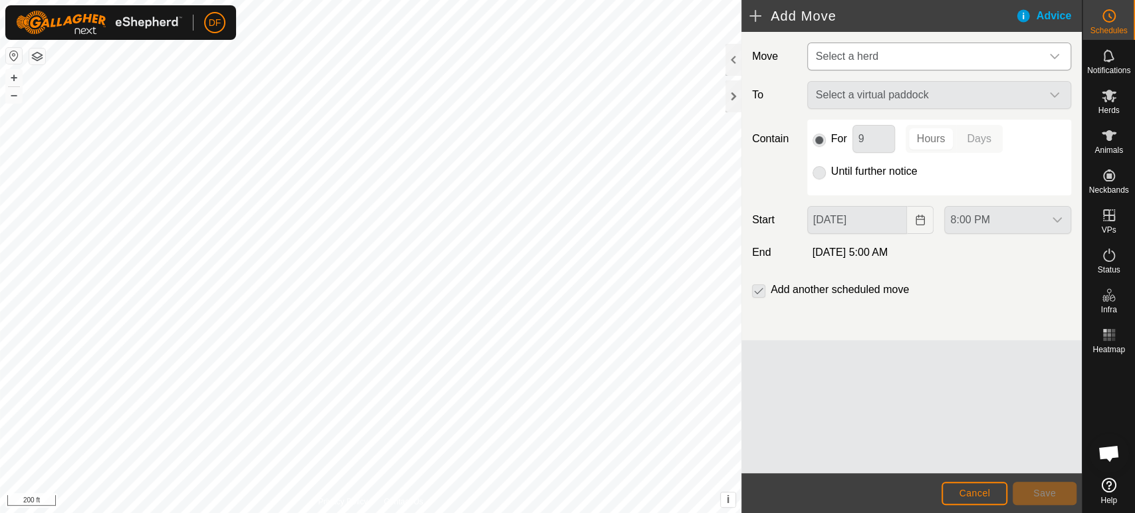
click at [866, 62] on span "Select a herd" at bounding box center [847, 56] width 62 height 11
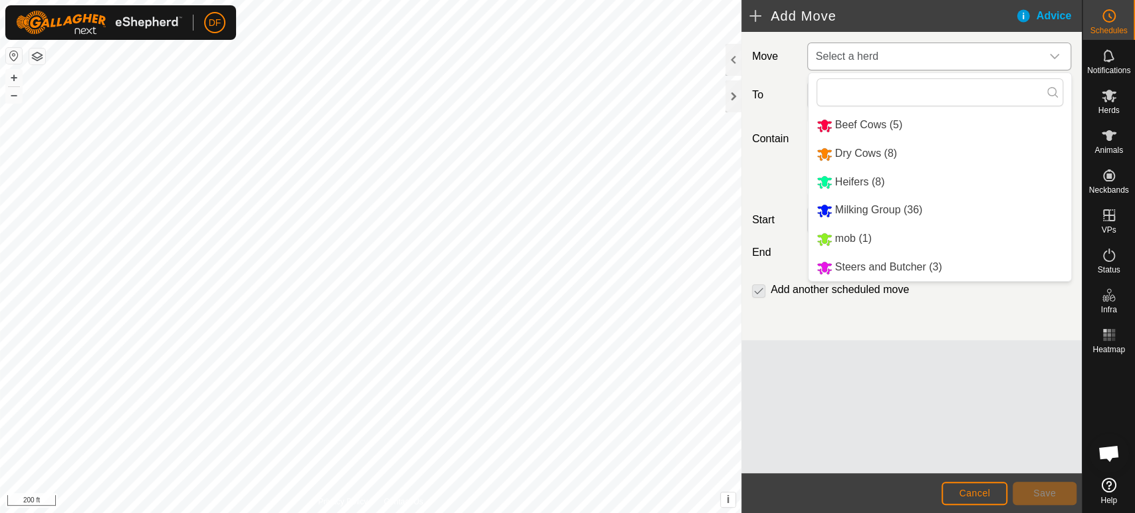
click at [863, 124] on li "Beef Cows (5)" at bounding box center [939, 125] width 263 height 27
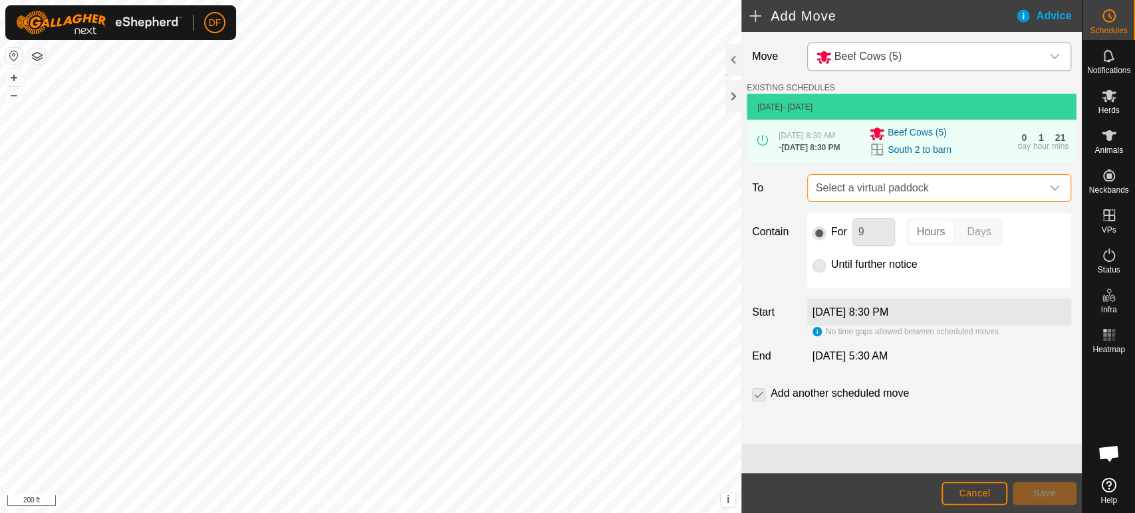
click at [866, 195] on span "Select a virtual paddock" at bounding box center [925, 188] width 231 height 27
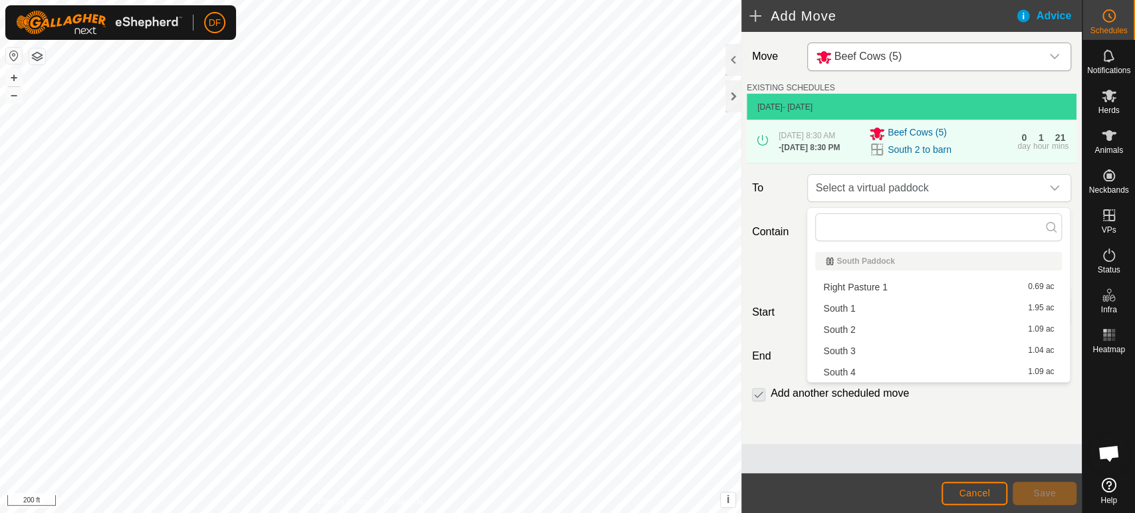
click at [855, 328] on li "South 2 1.09 ac" at bounding box center [938, 330] width 247 height 20
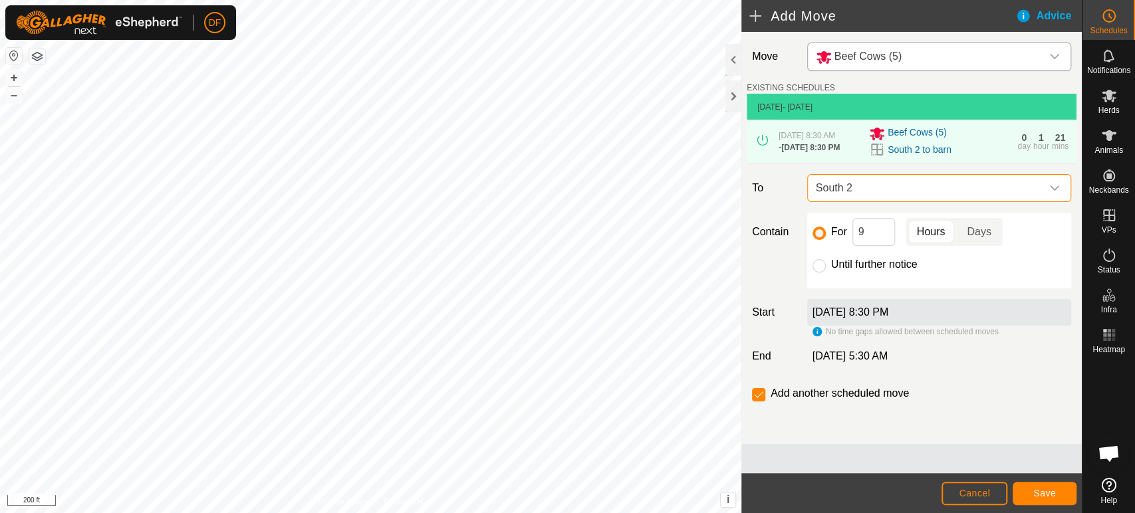
click at [874, 200] on span "South 2" at bounding box center [925, 188] width 231 height 27
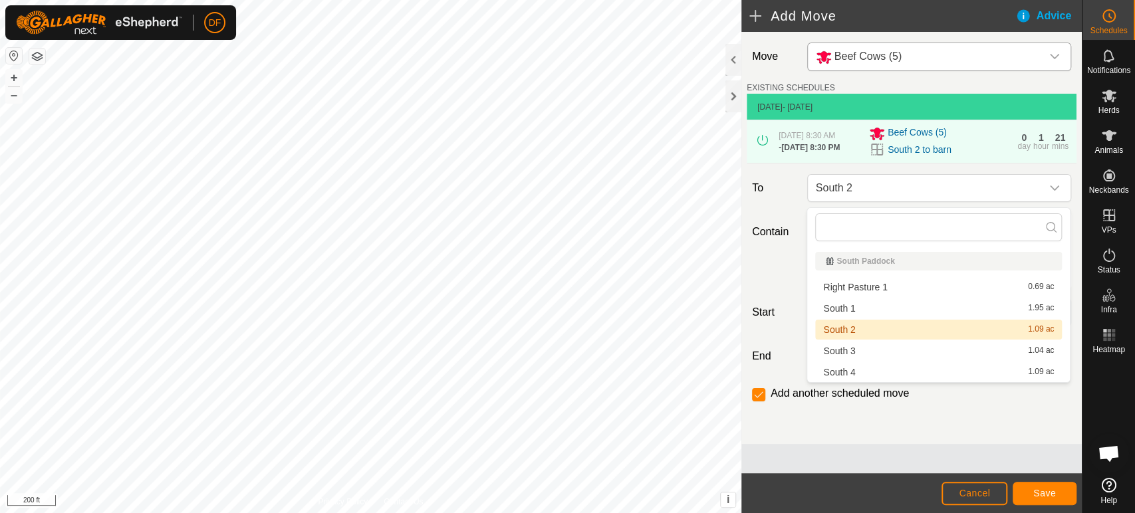
click at [779, 196] on label "To" at bounding box center [773, 188] width 55 height 28
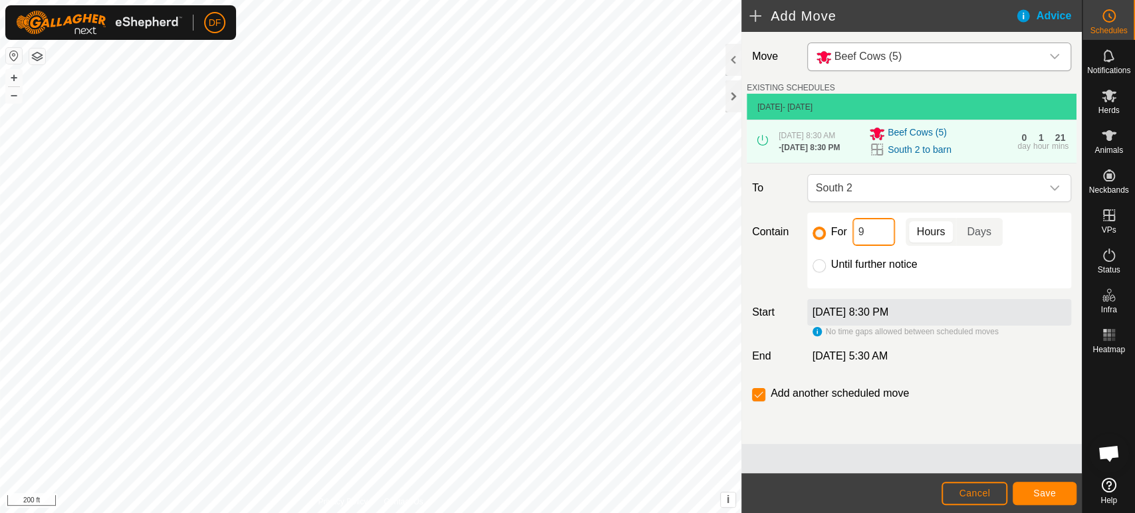
click at [869, 239] on input "9" at bounding box center [873, 232] width 43 height 28
click at [1036, 491] on span "Save" at bounding box center [1044, 493] width 23 height 11
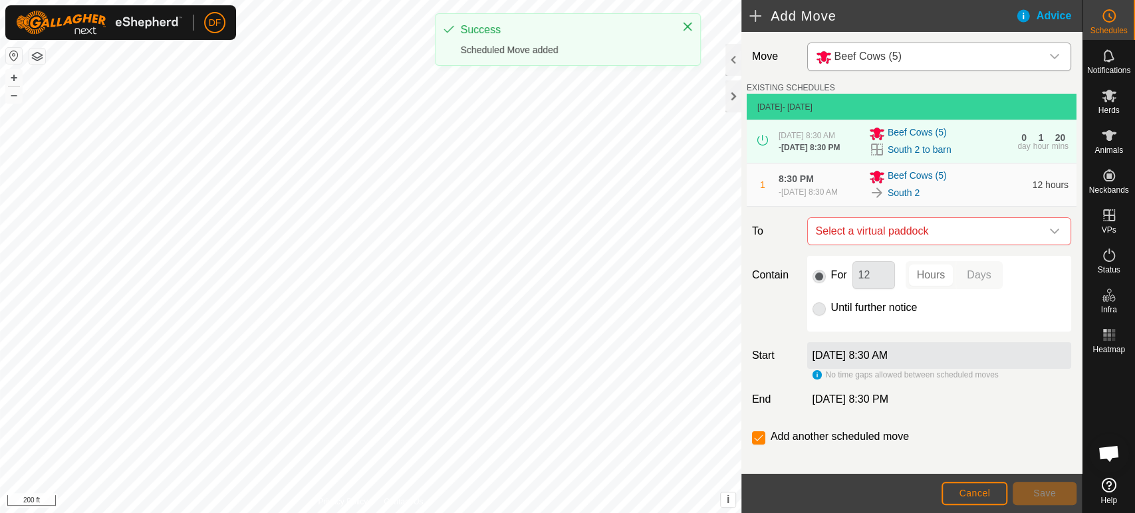
click at [1046, 62] on div "dropdown trigger" at bounding box center [1054, 56] width 27 height 27
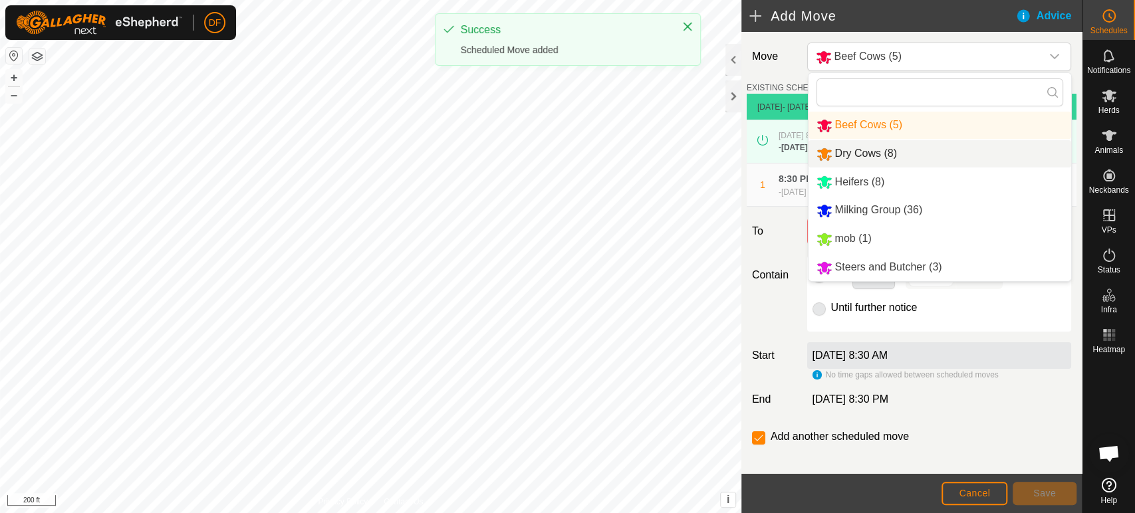
click at [877, 156] on li "Dry Cows (8)" at bounding box center [939, 153] width 263 height 27
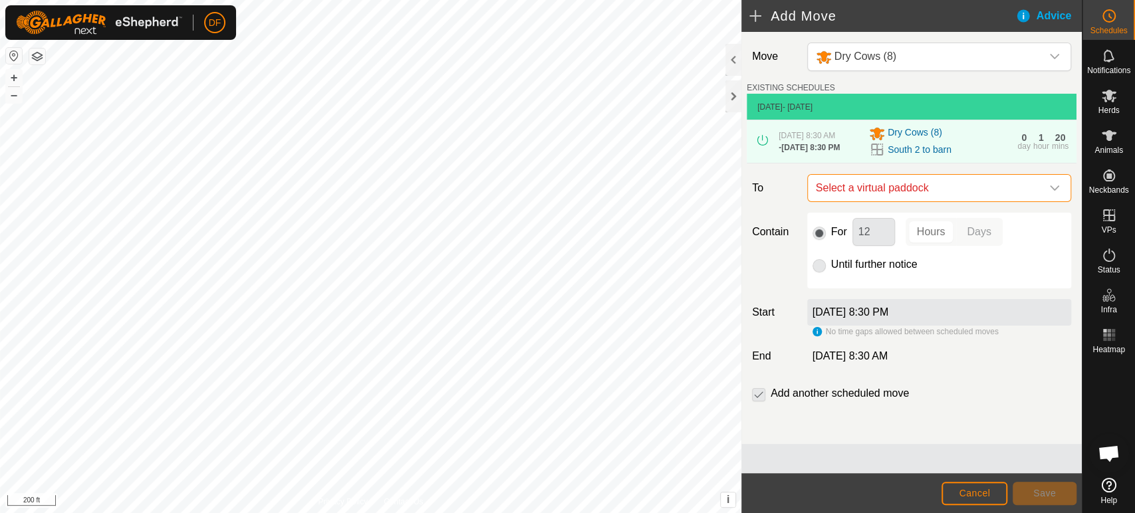
click at [883, 199] on span "Select a virtual paddock" at bounding box center [925, 188] width 231 height 27
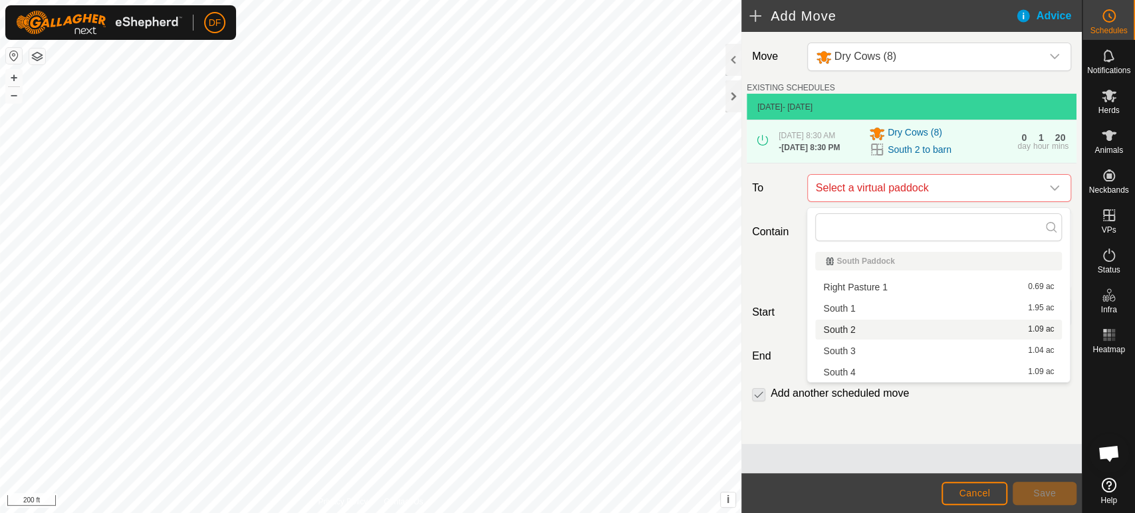
click at [852, 334] on li "South 2 1.09 ac" at bounding box center [938, 330] width 247 height 20
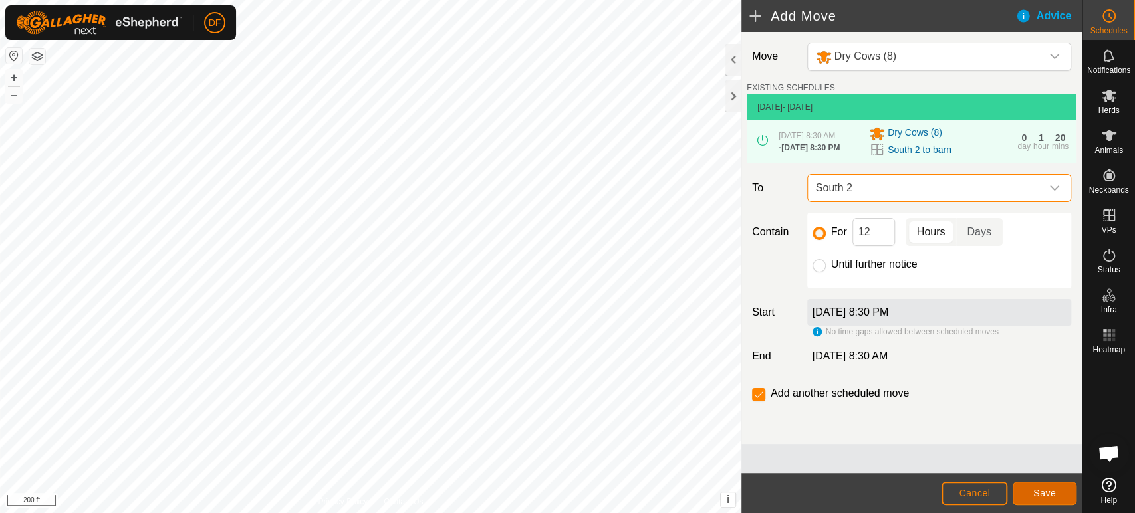
click at [1041, 500] on button "Save" at bounding box center [1044, 493] width 64 height 23
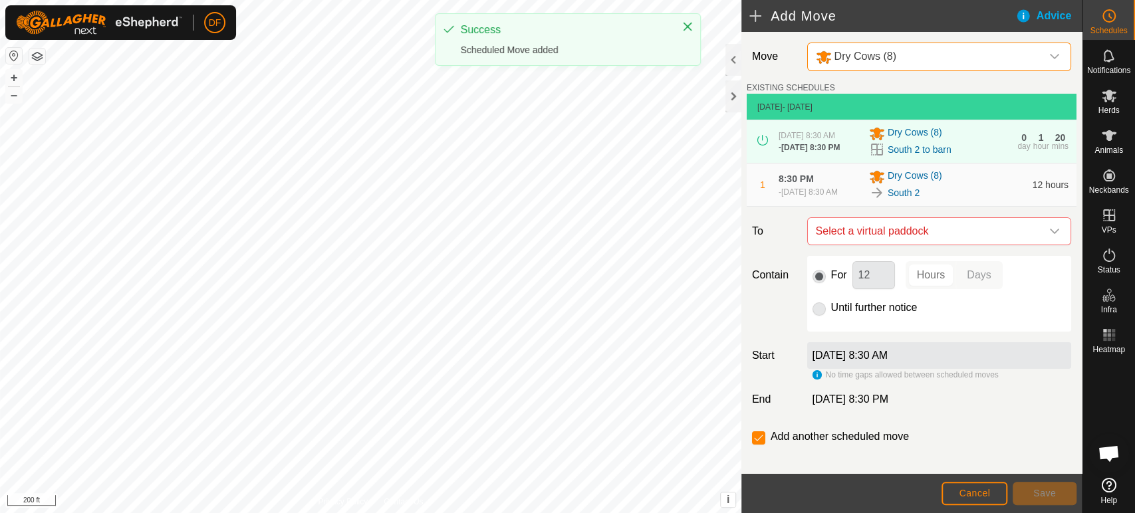
click at [952, 62] on div "Dry Cows (8)" at bounding box center [926, 57] width 220 height 17
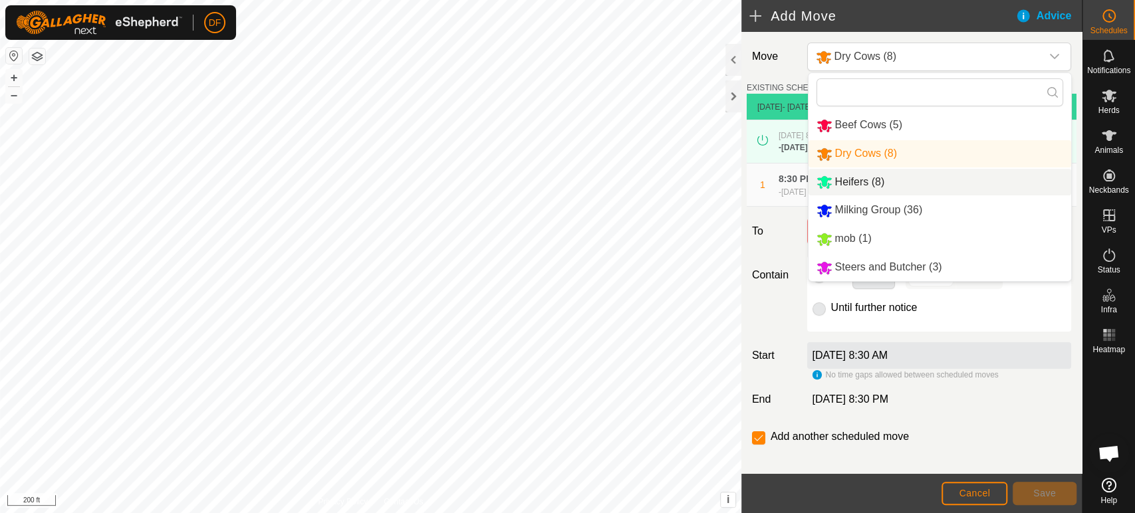
click at [911, 182] on li "Heifers (8)" at bounding box center [939, 182] width 263 height 27
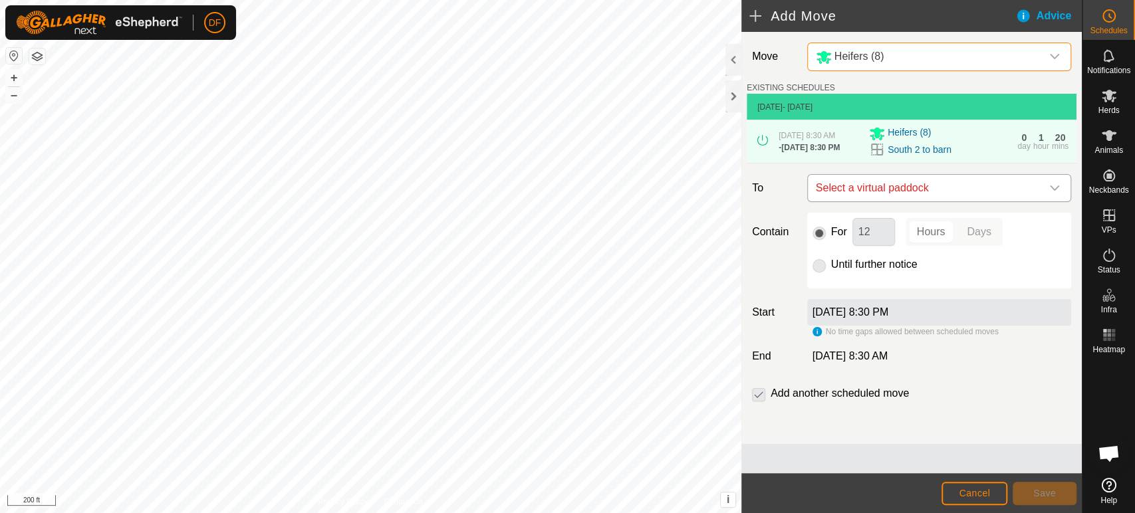
click at [889, 189] on span "Select a virtual paddock" at bounding box center [925, 188] width 231 height 27
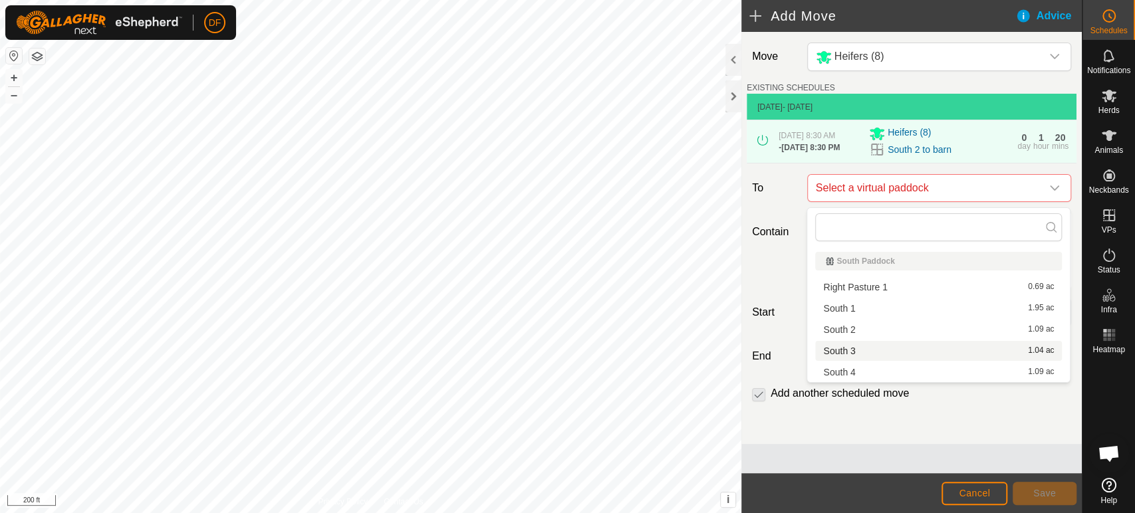
click at [851, 345] on li "South 3 1.04 ac" at bounding box center [938, 351] width 247 height 20
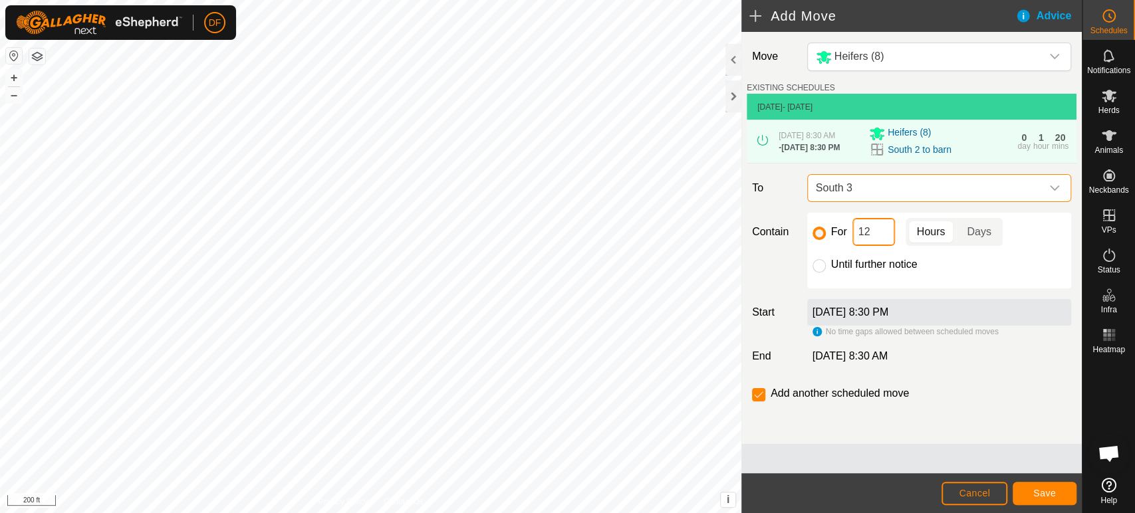
click at [875, 242] on input "12" at bounding box center [873, 232] width 43 height 28
type input "1"
type input "2"
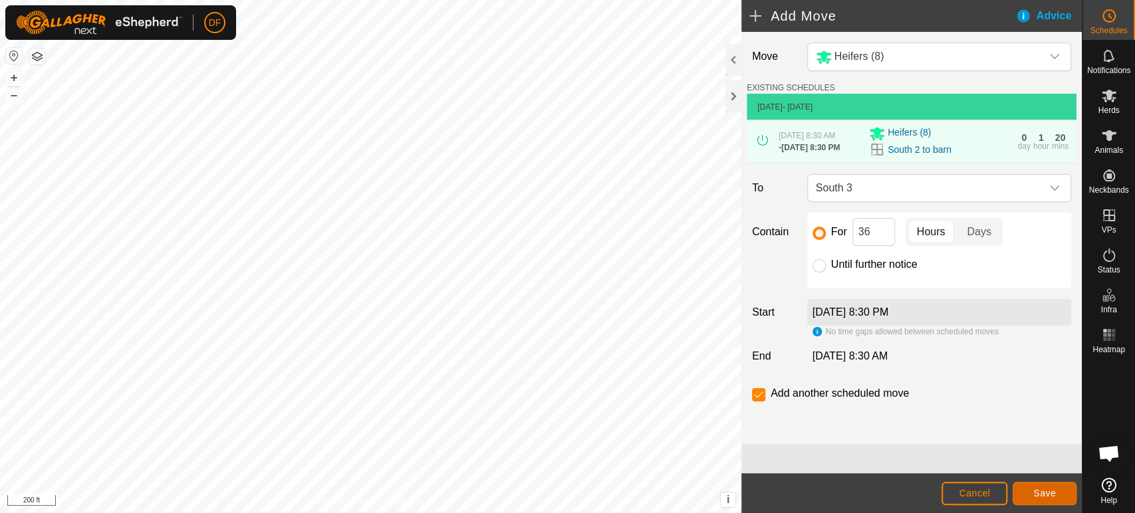
click at [1056, 490] on button "Save" at bounding box center [1044, 493] width 64 height 23
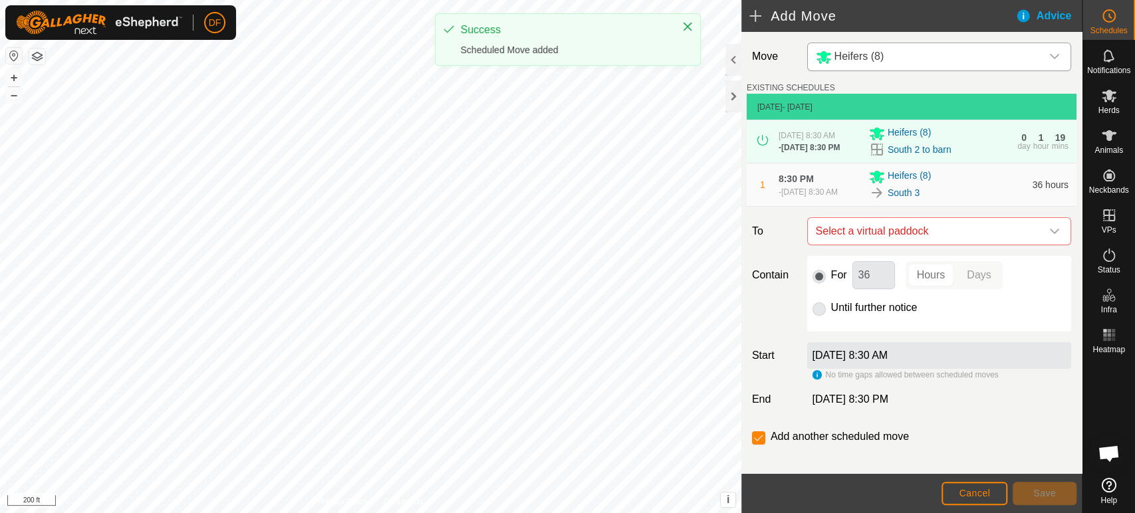
click at [903, 64] on div "Heifers (8)" at bounding box center [926, 57] width 220 height 17
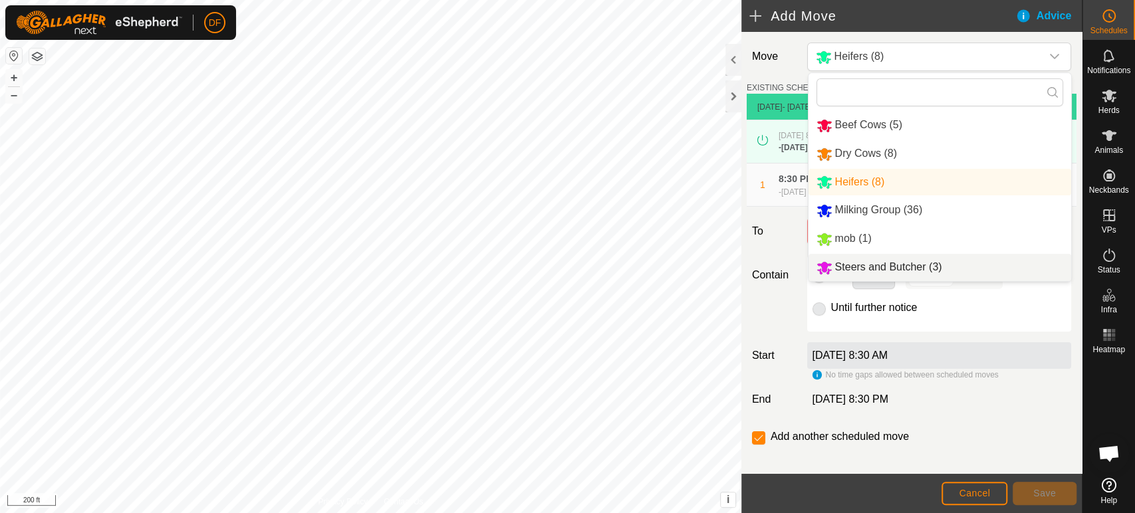
click at [879, 267] on li "Steers and Butcher (3)" at bounding box center [939, 267] width 263 height 27
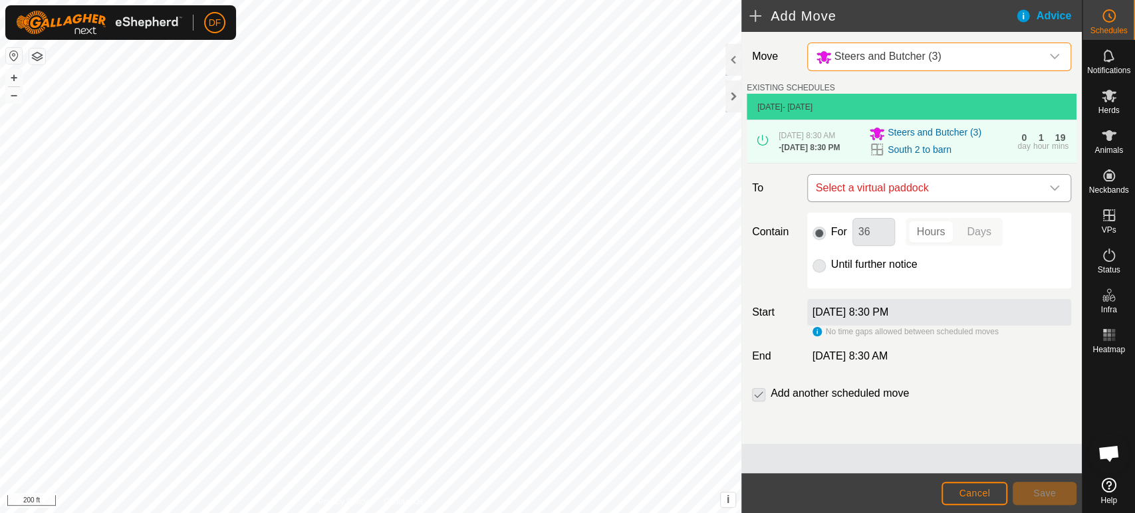
click at [877, 188] on span "Select a virtual paddock" at bounding box center [925, 188] width 231 height 27
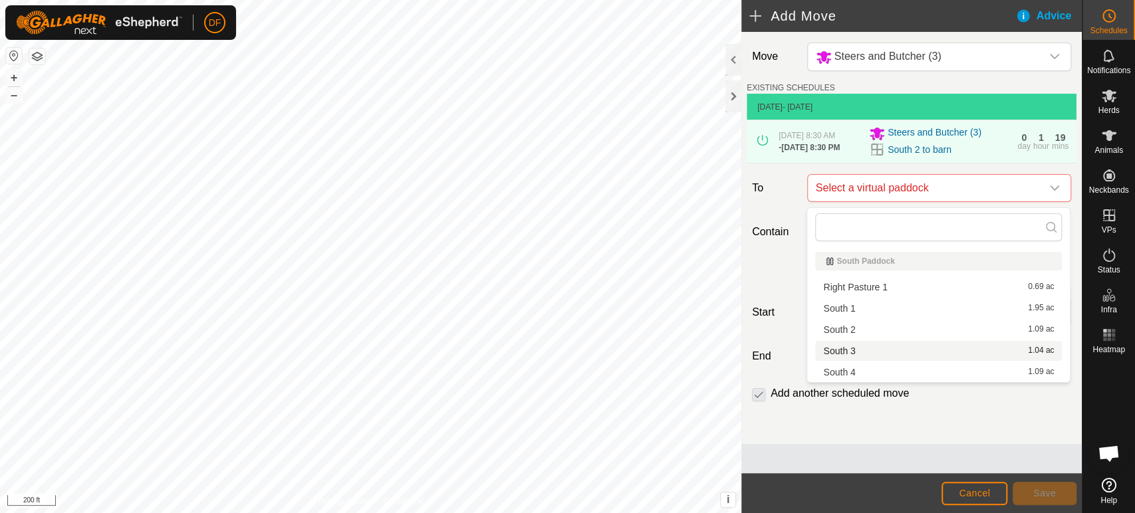
click at [860, 352] on li "South 3 1.04 ac" at bounding box center [938, 351] width 247 height 20
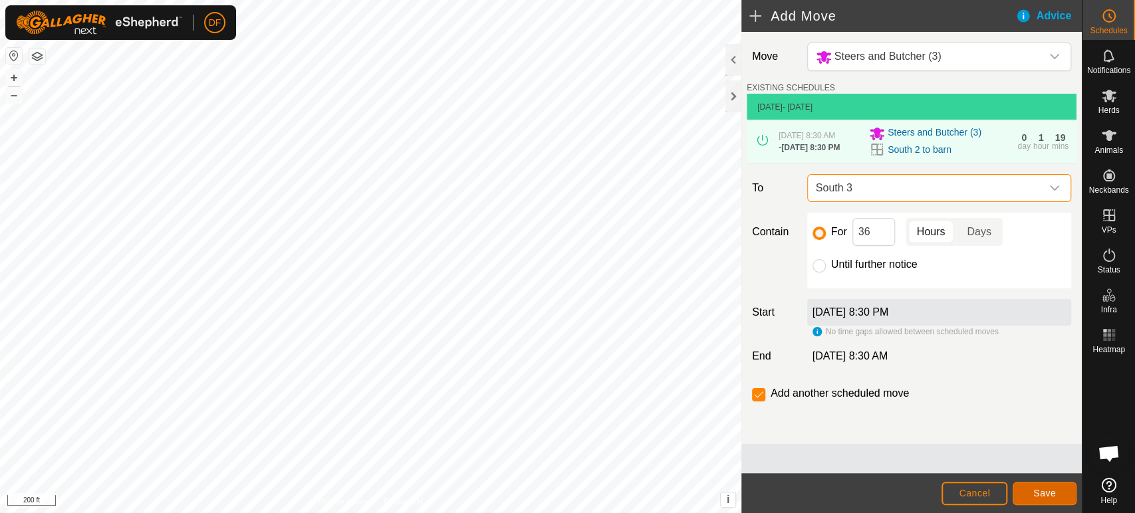
click at [1022, 491] on button "Save" at bounding box center [1044, 493] width 64 height 23
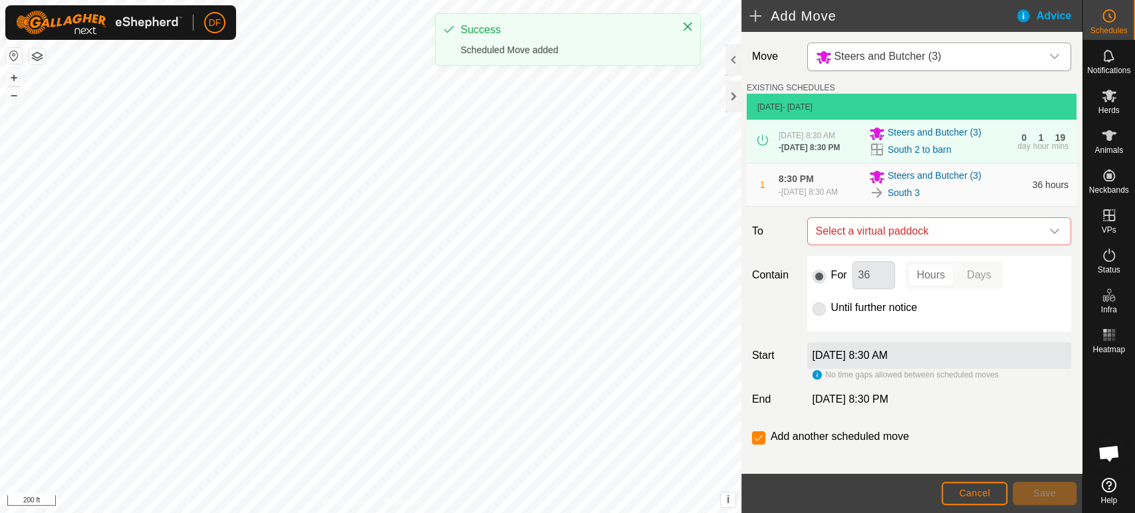
click at [927, 47] on span "Steers and Butcher (3)" at bounding box center [925, 56] width 231 height 27
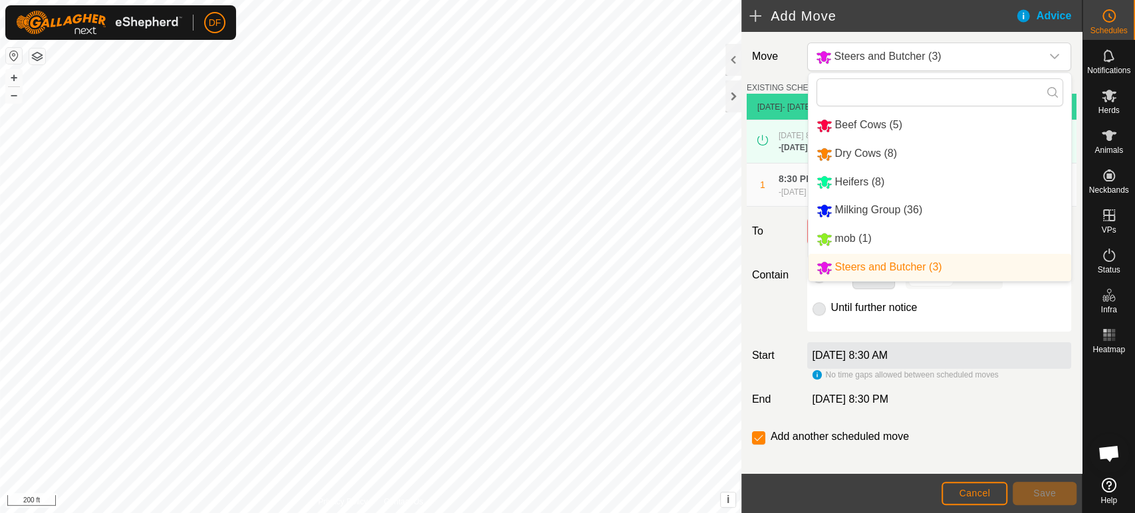
click at [886, 114] on li "Beef Cows (5)" at bounding box center [939, 125] width 263 height 27
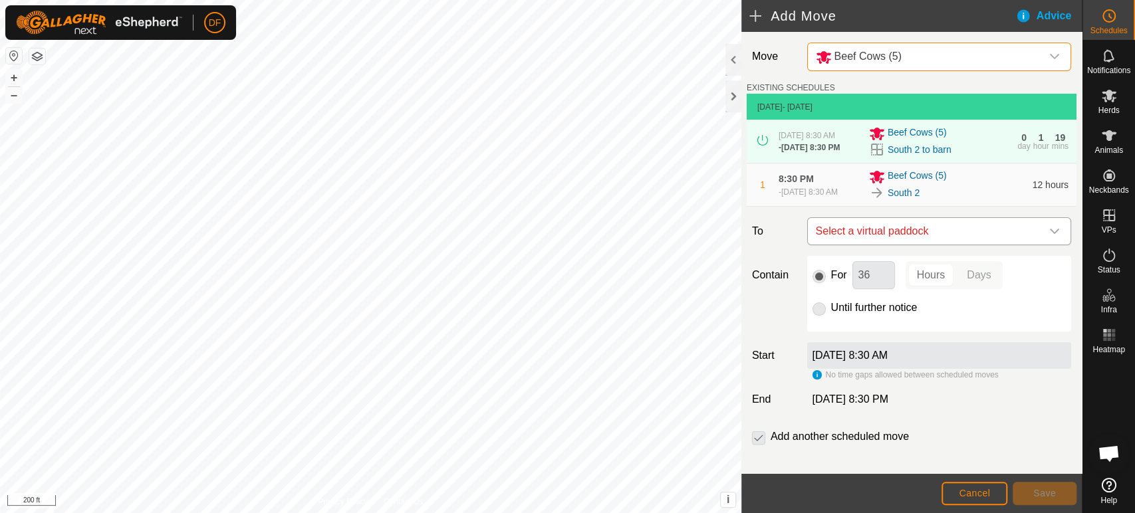
click at [905, 238] on span "Select a virtual paddock" at bounding box center [925, 231] width 231 height 27
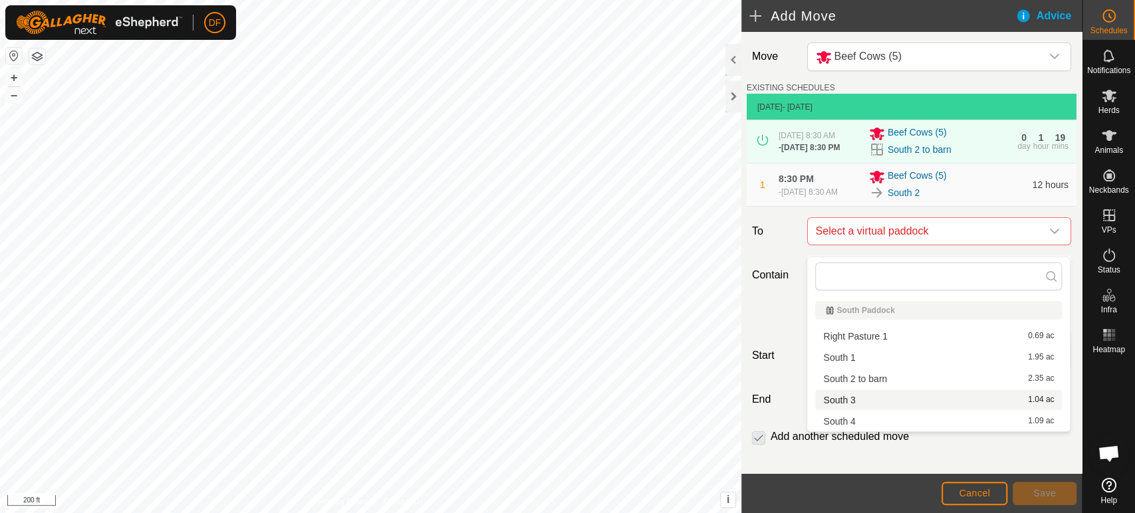
click at [853, 392] on li "South 3 1.04 ac" at bounding box center [938, 400] width 247 height 20
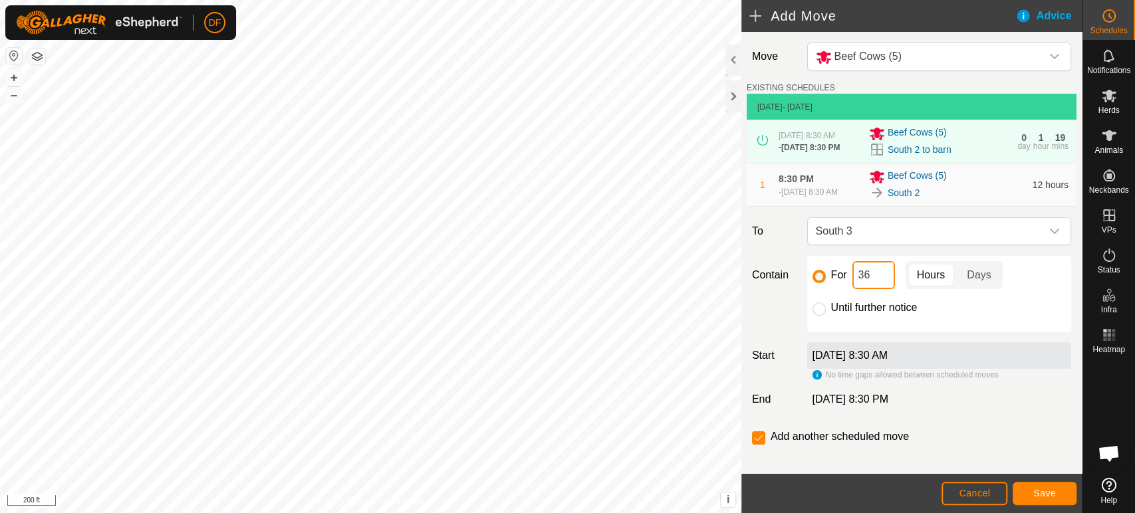
drag, startPoint x: 875, startPoint y: 291, endPoint x: 857, endPoint y: 291, distance: 17.9
click at [857, 289] on input "36" at bounding box center [873, 275] width 43 height 28
type input "24"
click at [1034, 491] on span "Save" at bounding box center [1044, 493] width 23 height 11
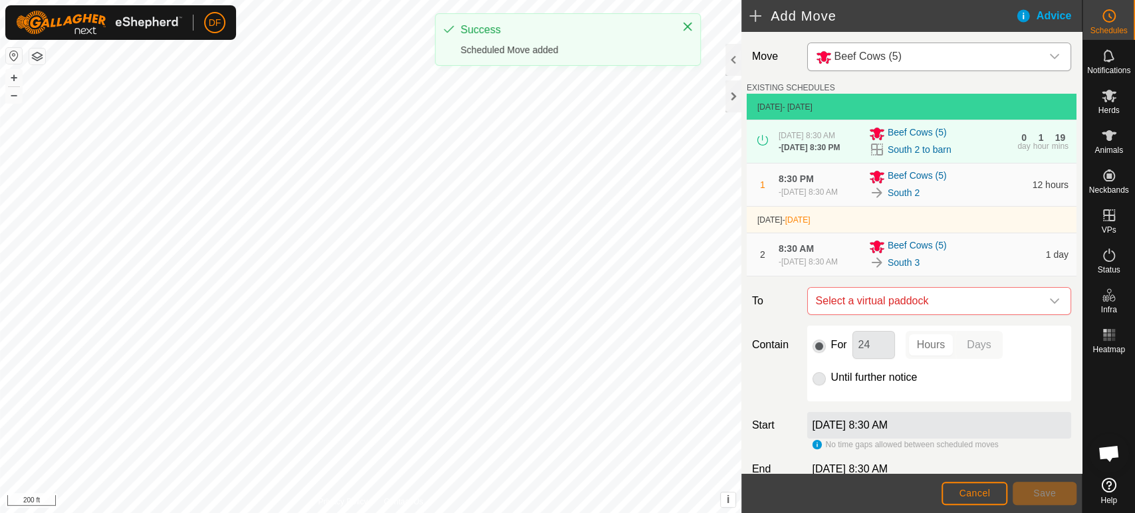
click at [903, 64] on div "Beef Cows (5)" at bounding box center [926, 57] width 220 height 17
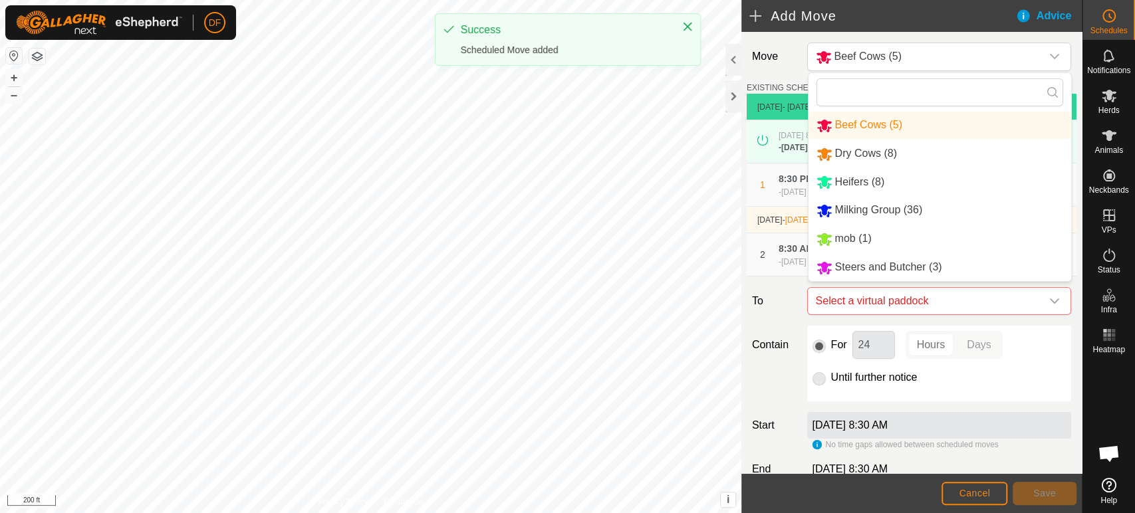
click at [881, 148] on li "Dry Cows (8)" at bounding box center [939, 153] width 263 height 27
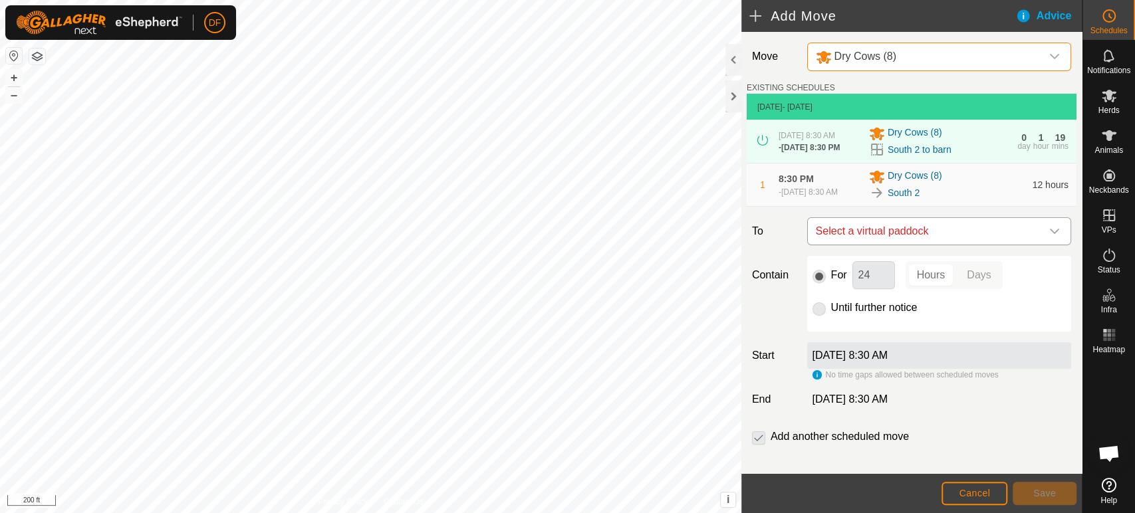
click at [864, 245] on span "Select a virtual paddock" at bounding box center [925, 231] width 231 height 27
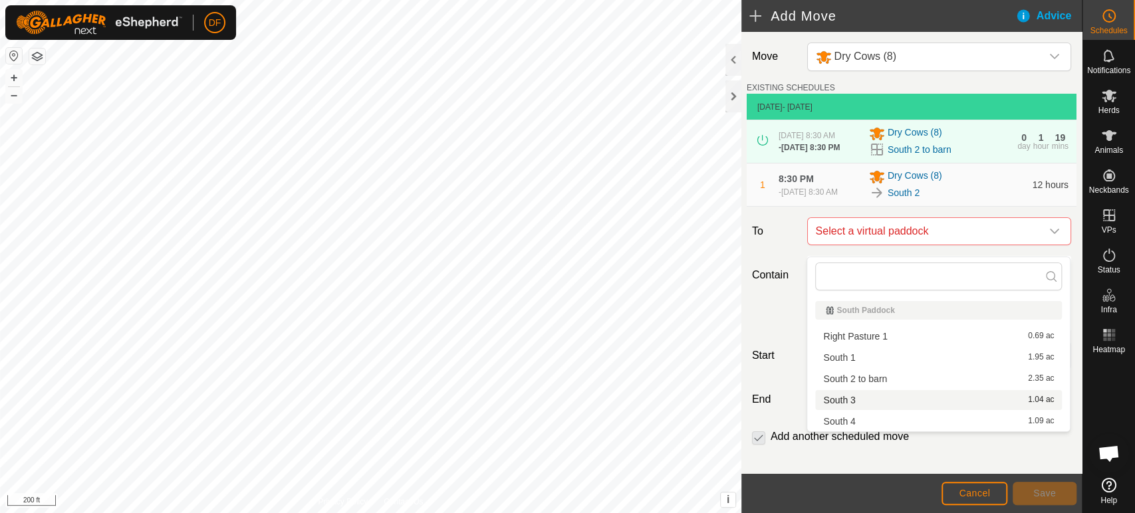
click at [847, 398] on span "South 3" at bounding box center [839, 399] width 32 height 9
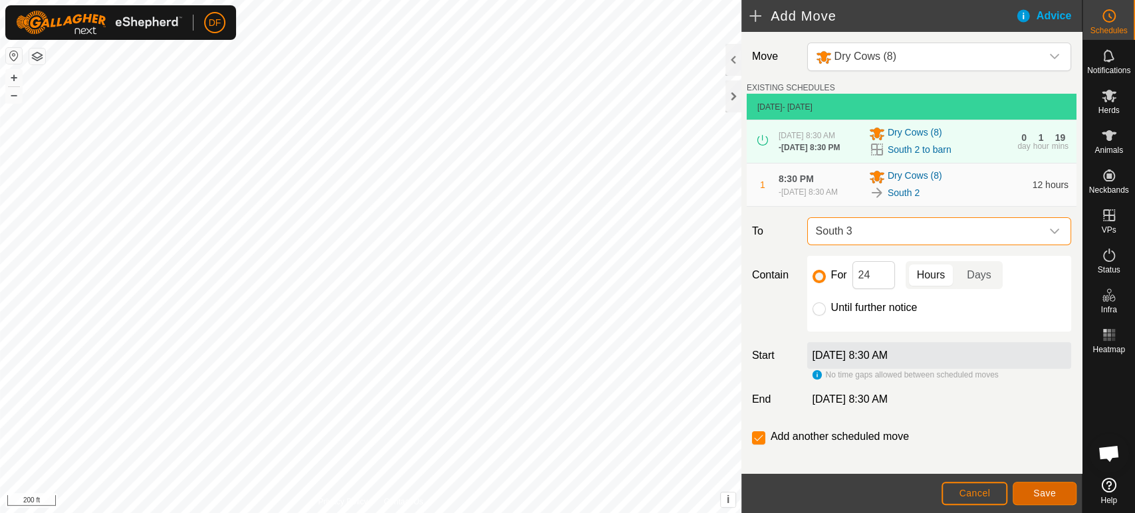
click at [1043, 497] on span "Save" at bounding box center [1044, 493] width 23 height 11
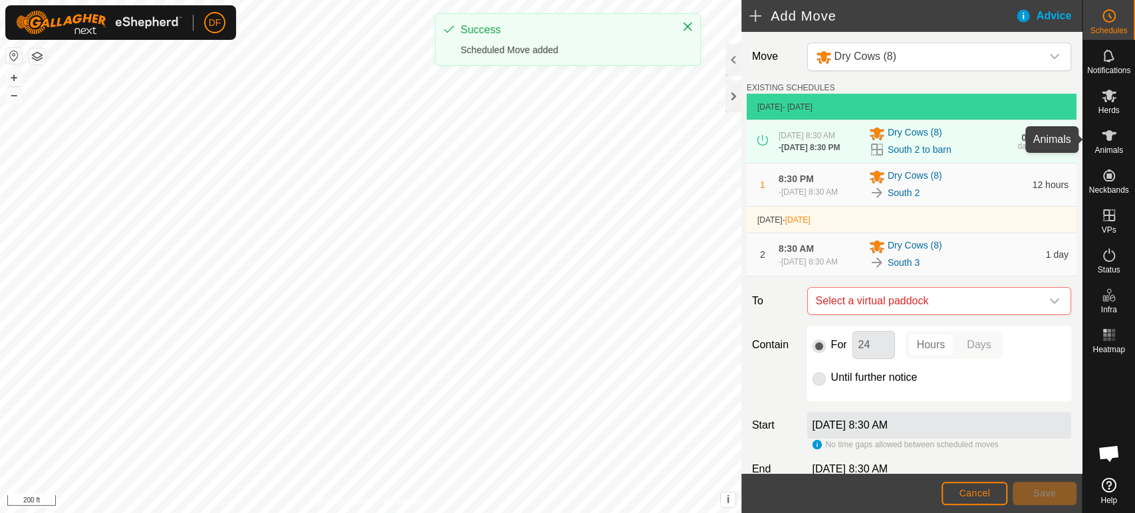
click at [1112, 152] on span "Animals" at bounding box center [1108, 150] width 29 height 8
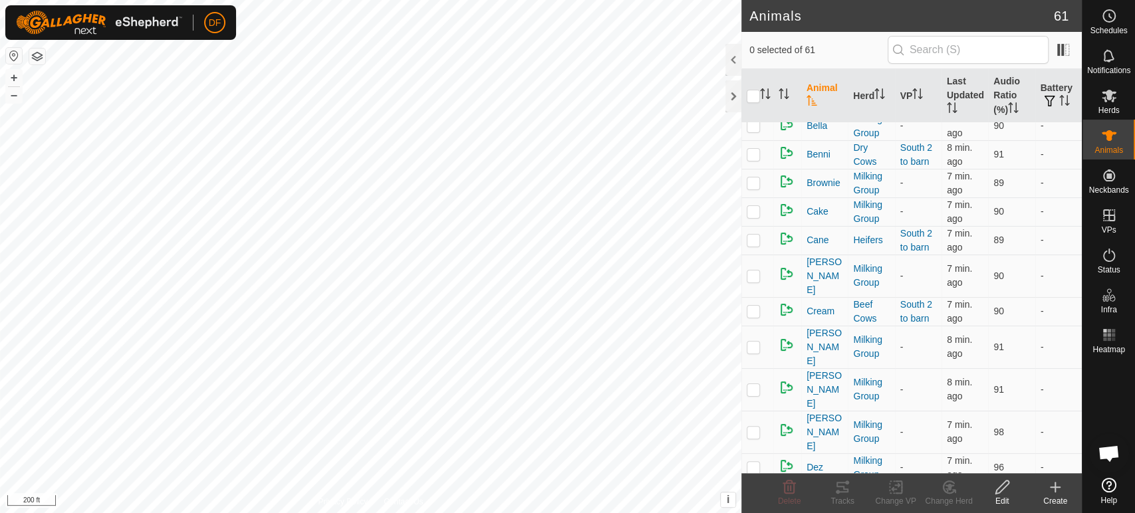
scroll to position [270, 0]
click at [754, 488] on p-checkbox at bounding box center [752, 493] width 13 height 11
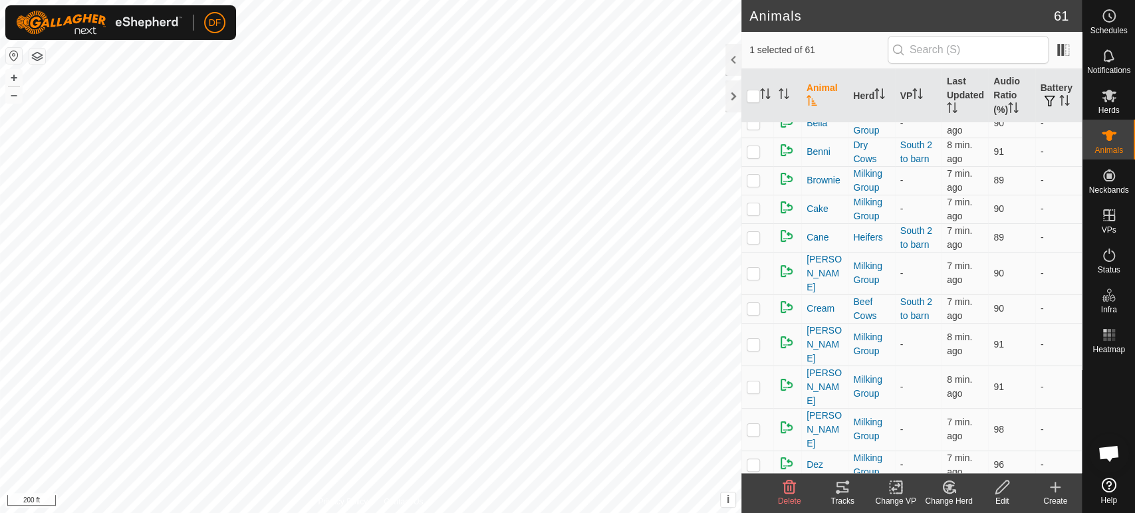
click at [940, 492] on icon at bounding box center [948, 487] width 17 height 16
click at [948, 434] on link "Choose Herd..." at bounding box center [989, 430] width 132 height 27
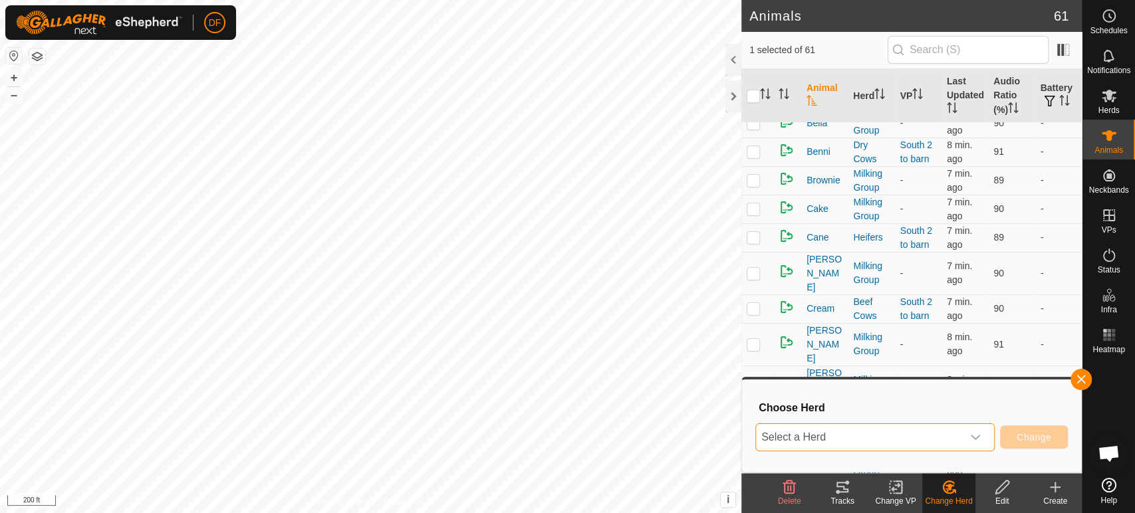
click at [951, 441] on span "Select a Herd" at bounding box center [859, 437] width 206 height 27
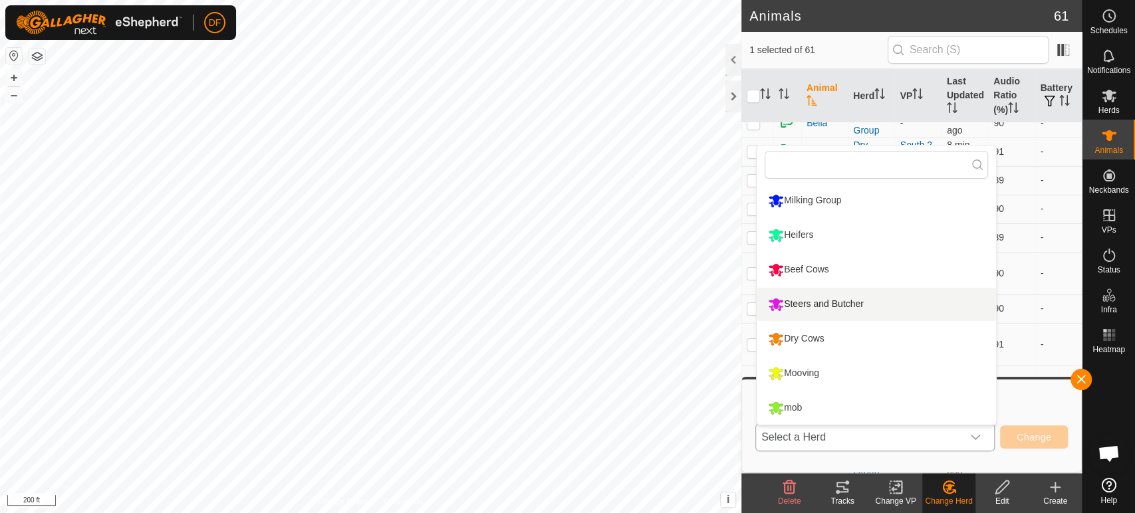
click at [851, 309] on li "Steers and Butcher" at bounding box center [875, 304] width 239 height 33
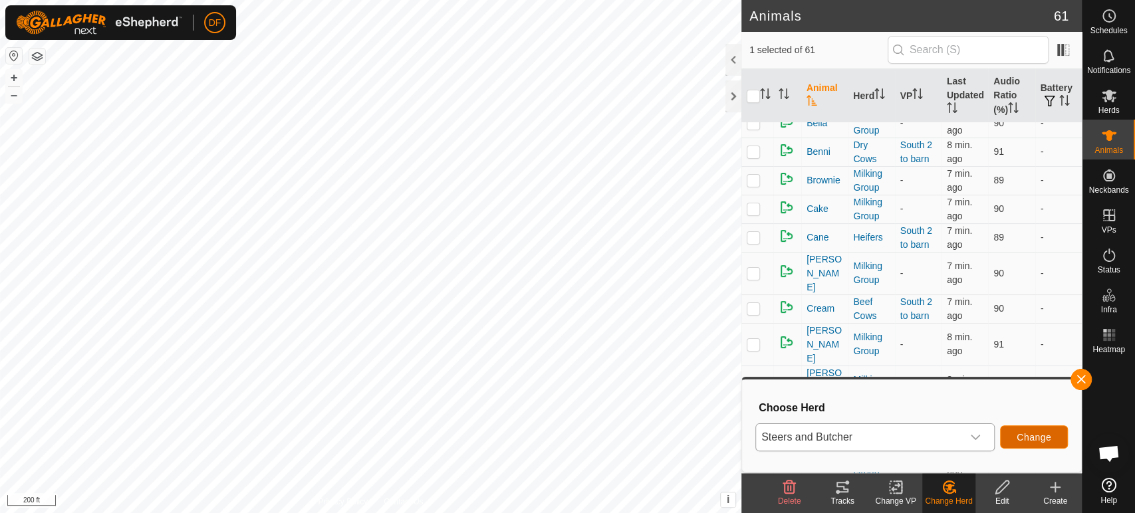
click at [1032, 438] on span "Change" at bounding box center [1033, 437] width 35 height 11
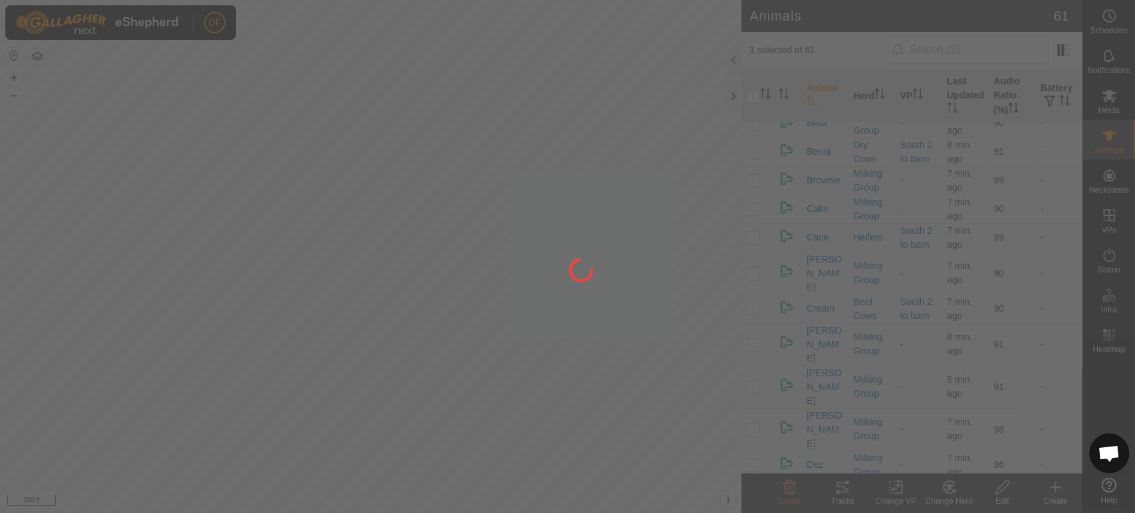
checkbox input "false"
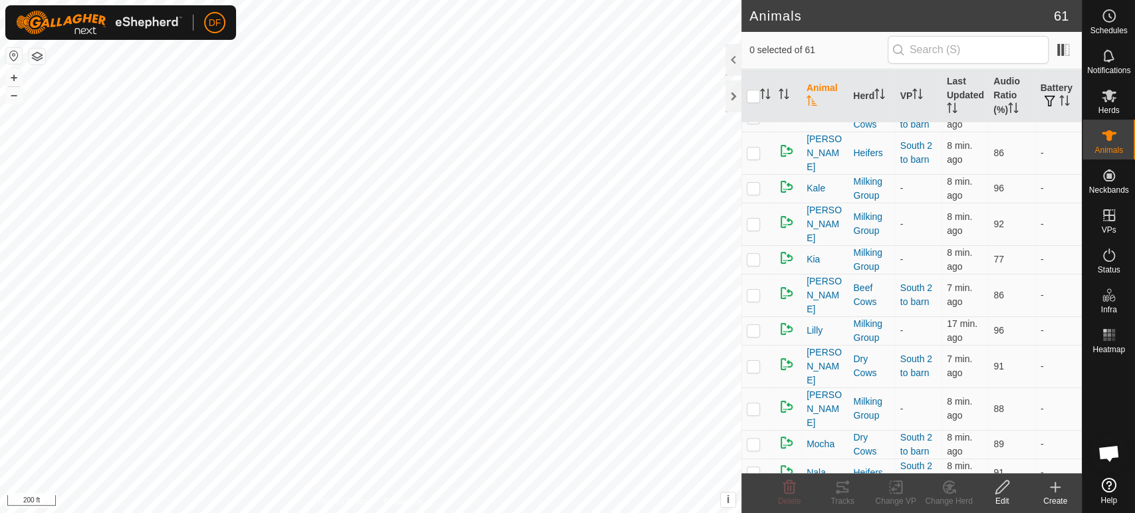
scroll to position [1117, 0]
checkbox input "true"
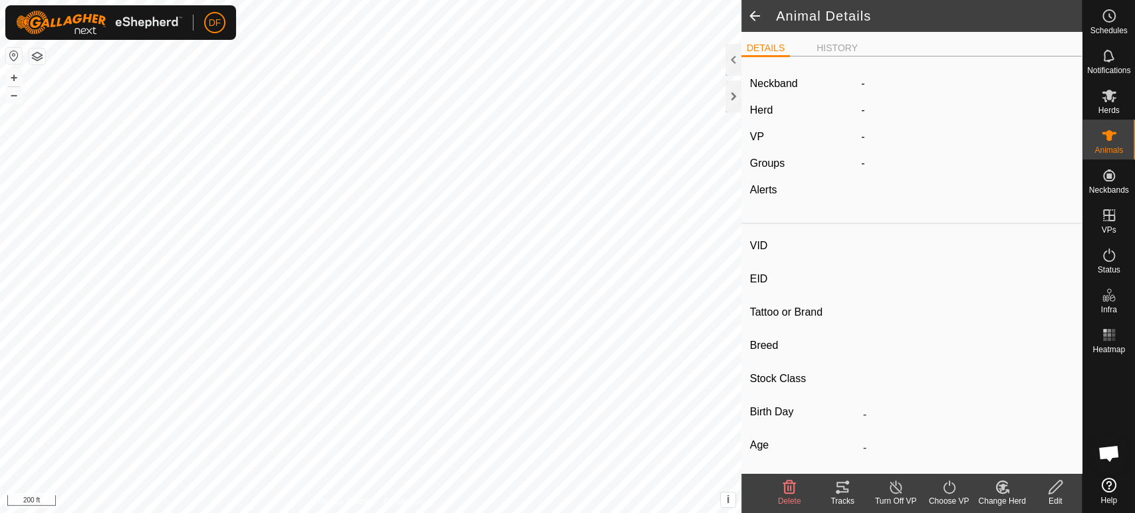
type input "Pop"
type input "-"
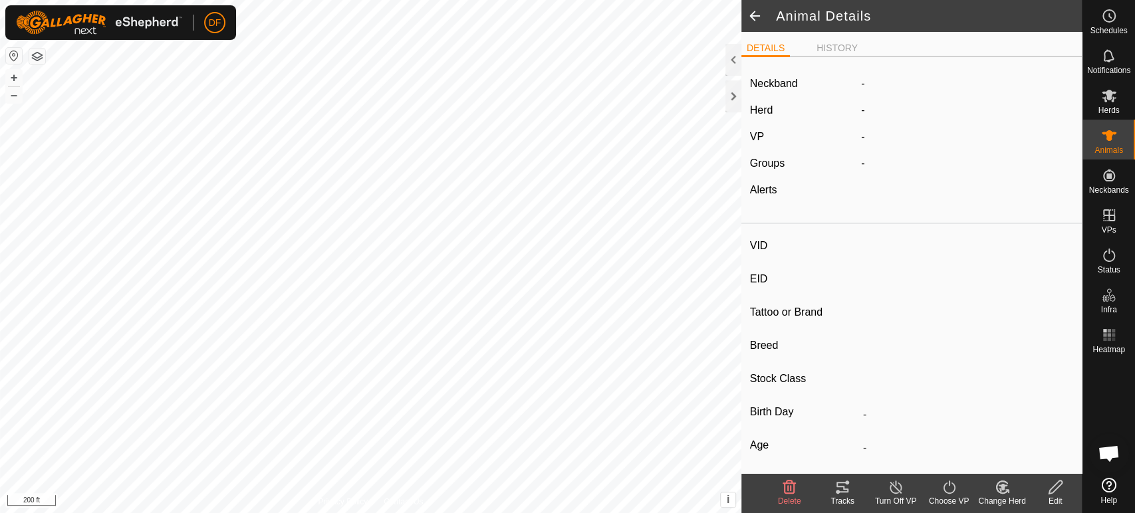
type input "-"
